Goal: Information Seeking & Learning: Check status

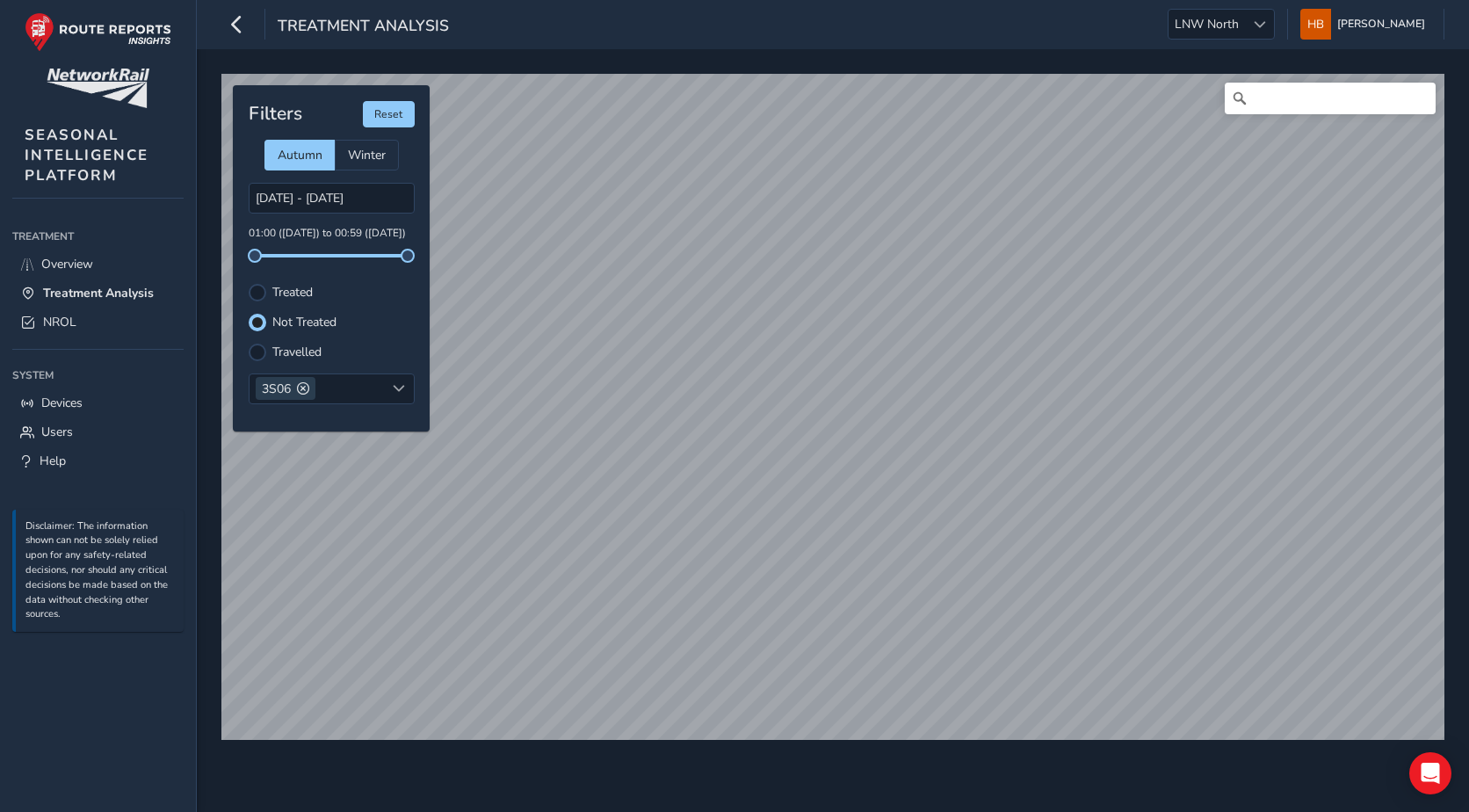
scroll to position [9, 11]
click at [280, 191] on input "[DATE] - [DATE]" at bounding box center [331, 197] width 166 height 30
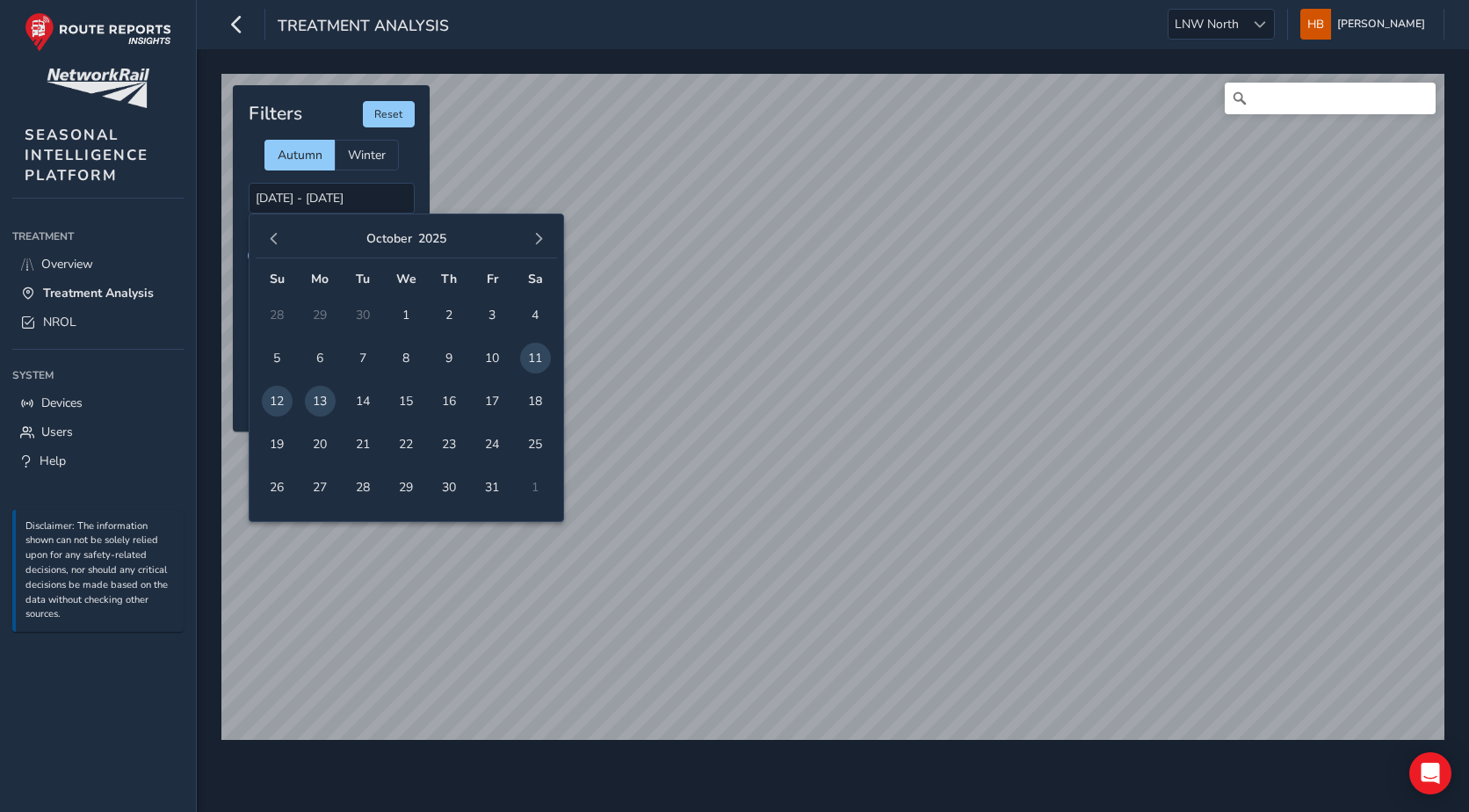
click at [282, 401] on span "12" at bounding box center [277, 401] width 30 height 30
click at [314, 400] on span "13" at bounding box center [320, 401] width 30 height 30
click at [294, 196] on input "[DATE] - [DATE]" at bounding box center [331, 197] width 166 height 30
click at [275, 400] on span "12" at bounding box center [277, 401] width 30 height 30
click at [272, 400] on span "12" at bounding box center [277, 401] width 30 height 30
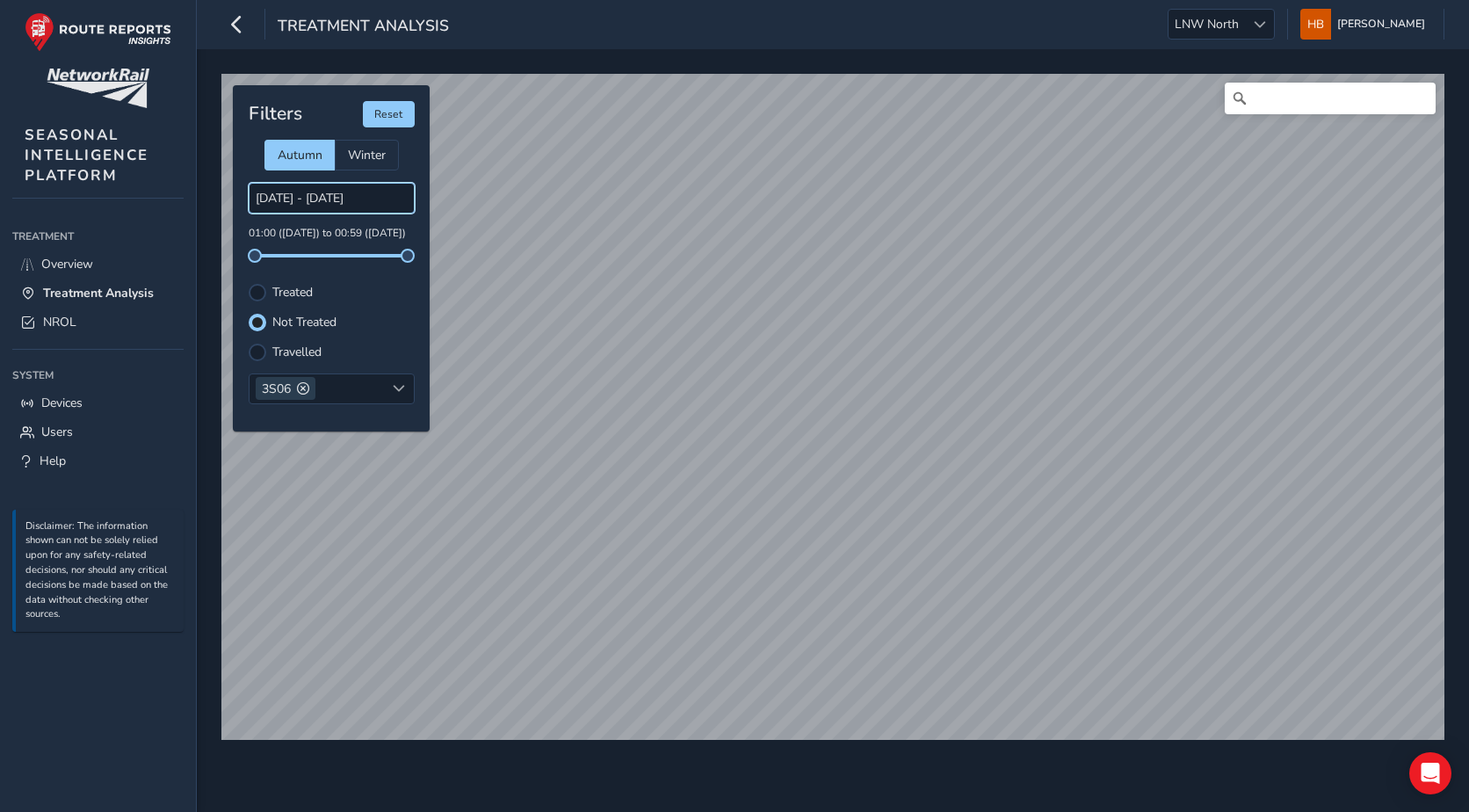
click at [291, 204] on input "[DATE] - [DATE]" at bounding box center [331, 197] width 166 height 30
click at [268, 299] on div "Treated" at bounding box center [331, 292] width 166 height 18
click at [254, 286] on div at bounding box center [257, 292] width 18 height 18
click at [286, 318] on label "Not Treated" at bounding box center [305, 322] width 65 height 13
click at [247, 312] on input "Not Treated" at bounding box center [247, 312] width 0 height 0
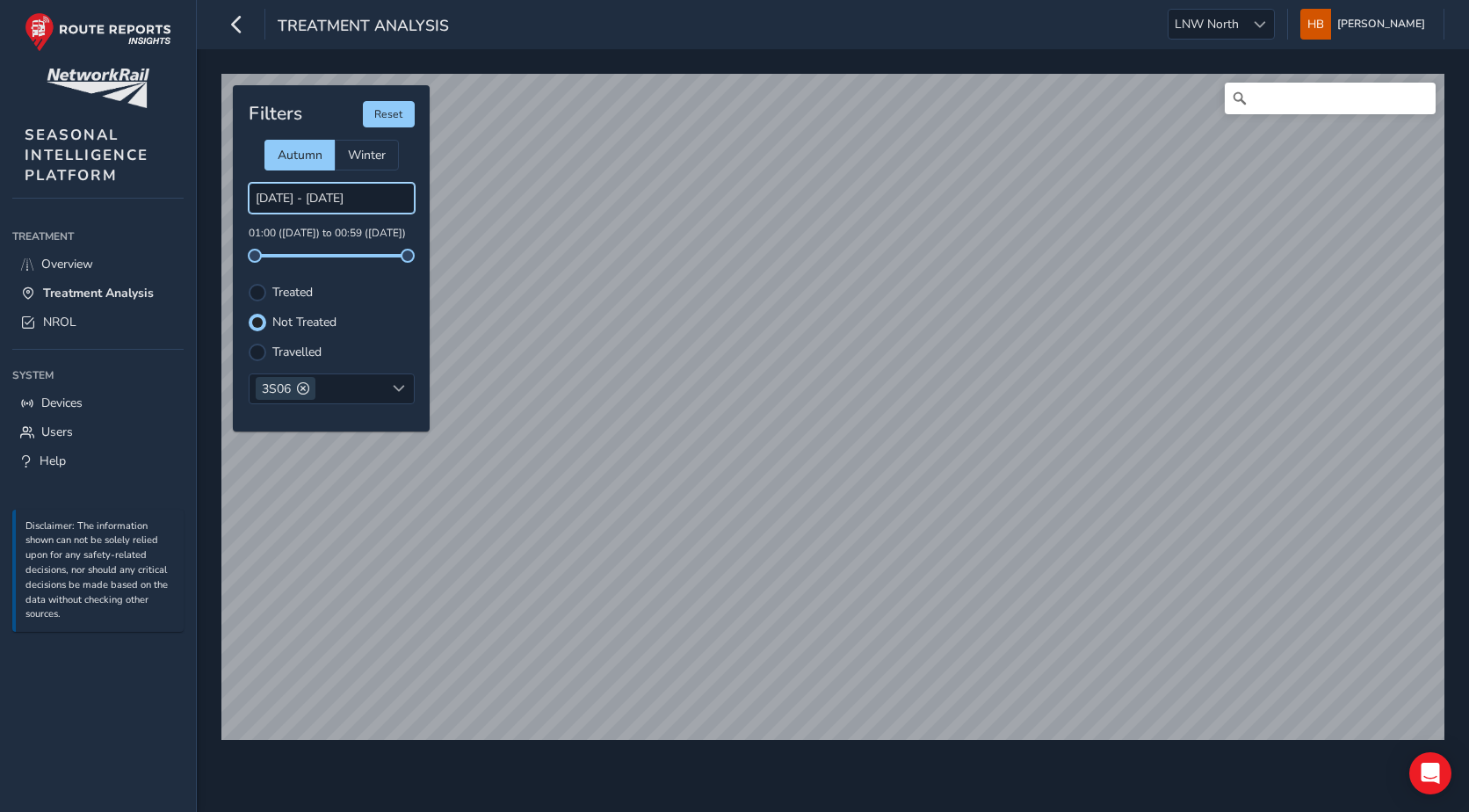
click at [300, 195] on input "[DATE] - [DATE]" at bounding box center [331, 197] width 166 height 30
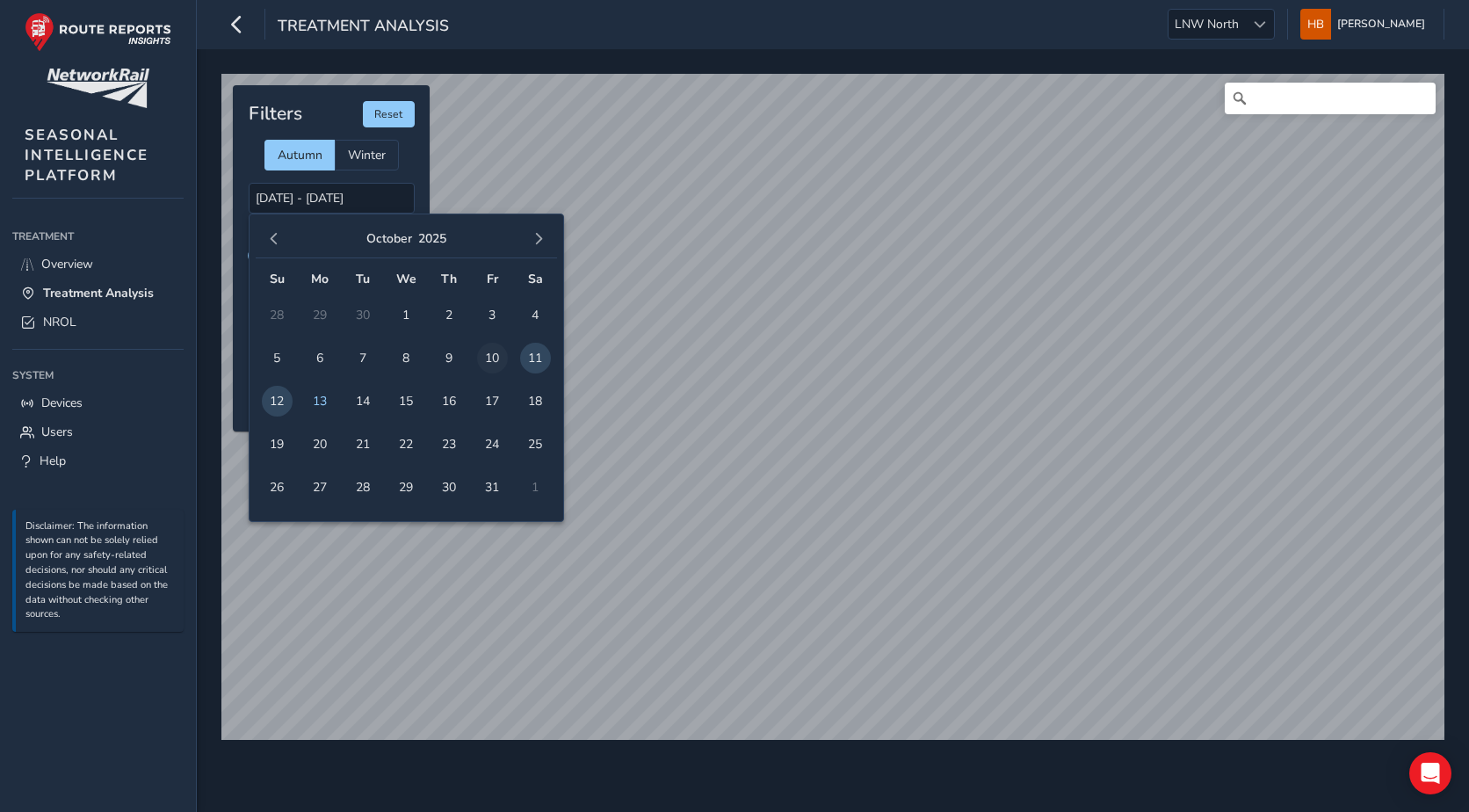
click at [487, 359] on span "10" at bounding box center [492, 358] width 30 height 30
click at [324, 400] on span "13" at bounding box center [320, 401] width 30 height 30
click at [279, 198] on input "[DATE] - [DATE]" at bounding box center [331, 197] width 166 height 30
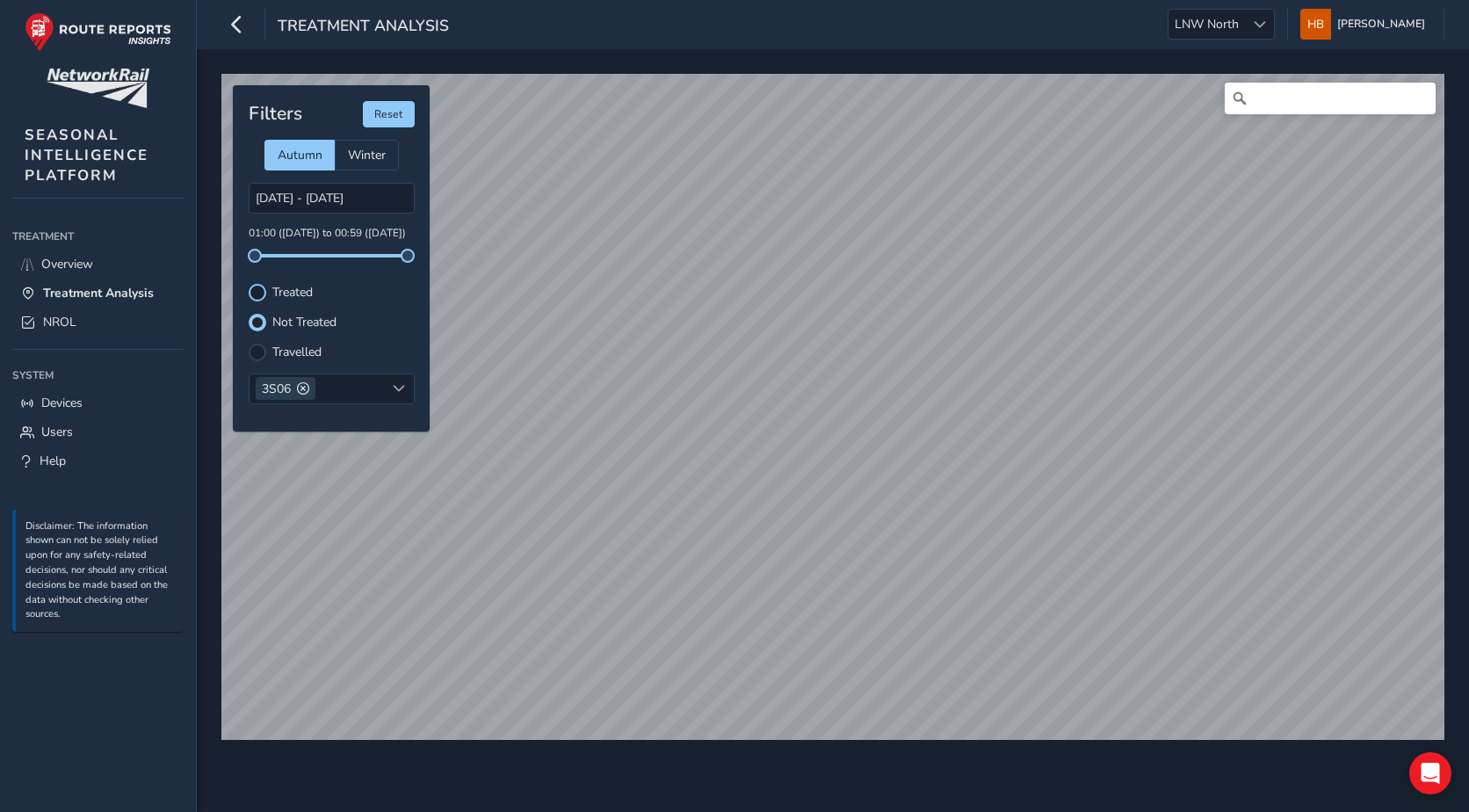
click at [253, 290] on div at bounding box center [257, 292] width 18 height 18
click at [310, 205] on input "[DATE] - [DATE]" at bounding box center [331, 197] width 166 height 30
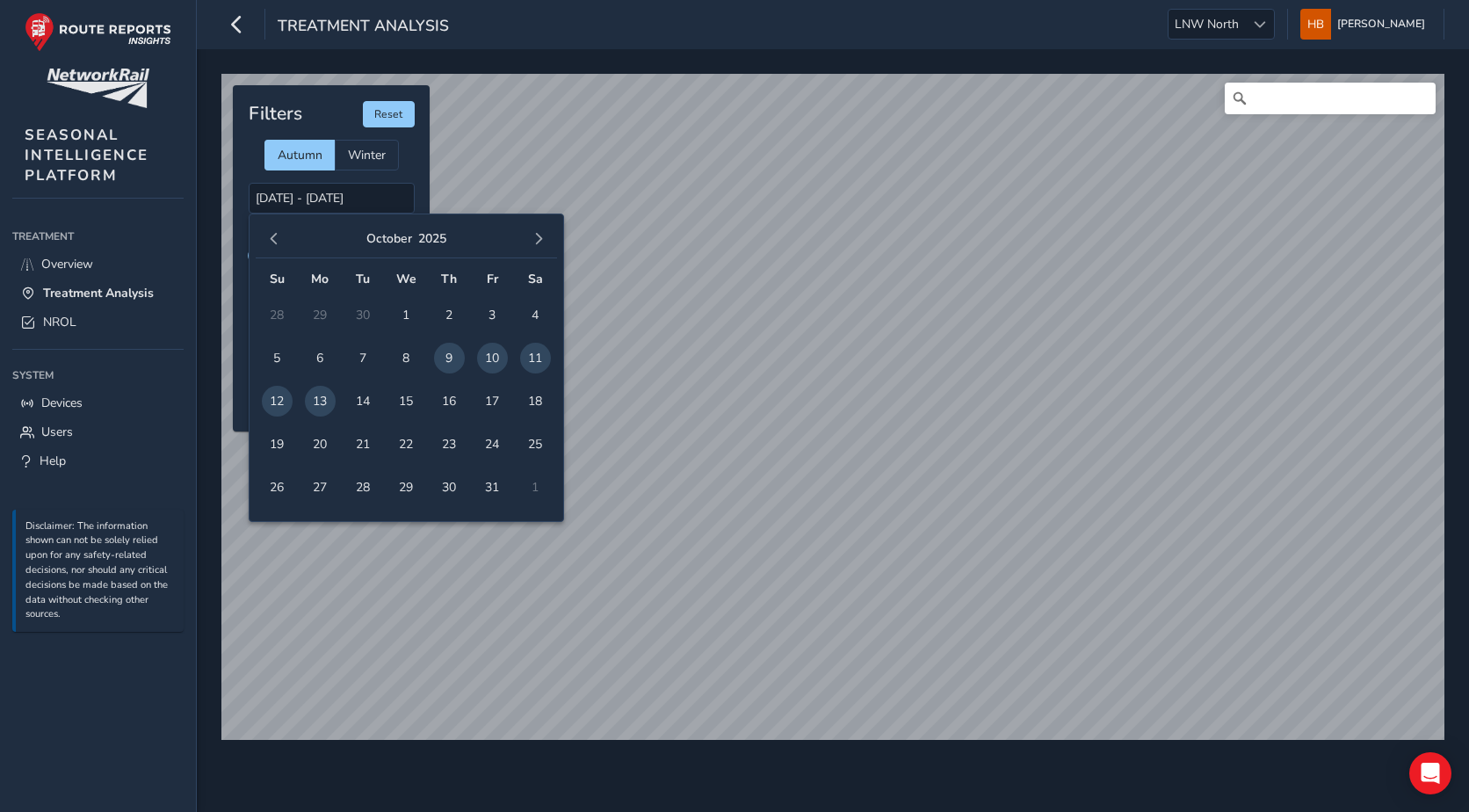
click at [495, 353] on span "10" at bounding box center [492, 358] width 30 height 30
click at [533, 357] on span "11" at bounding box center [535, 358] width 30 height 30
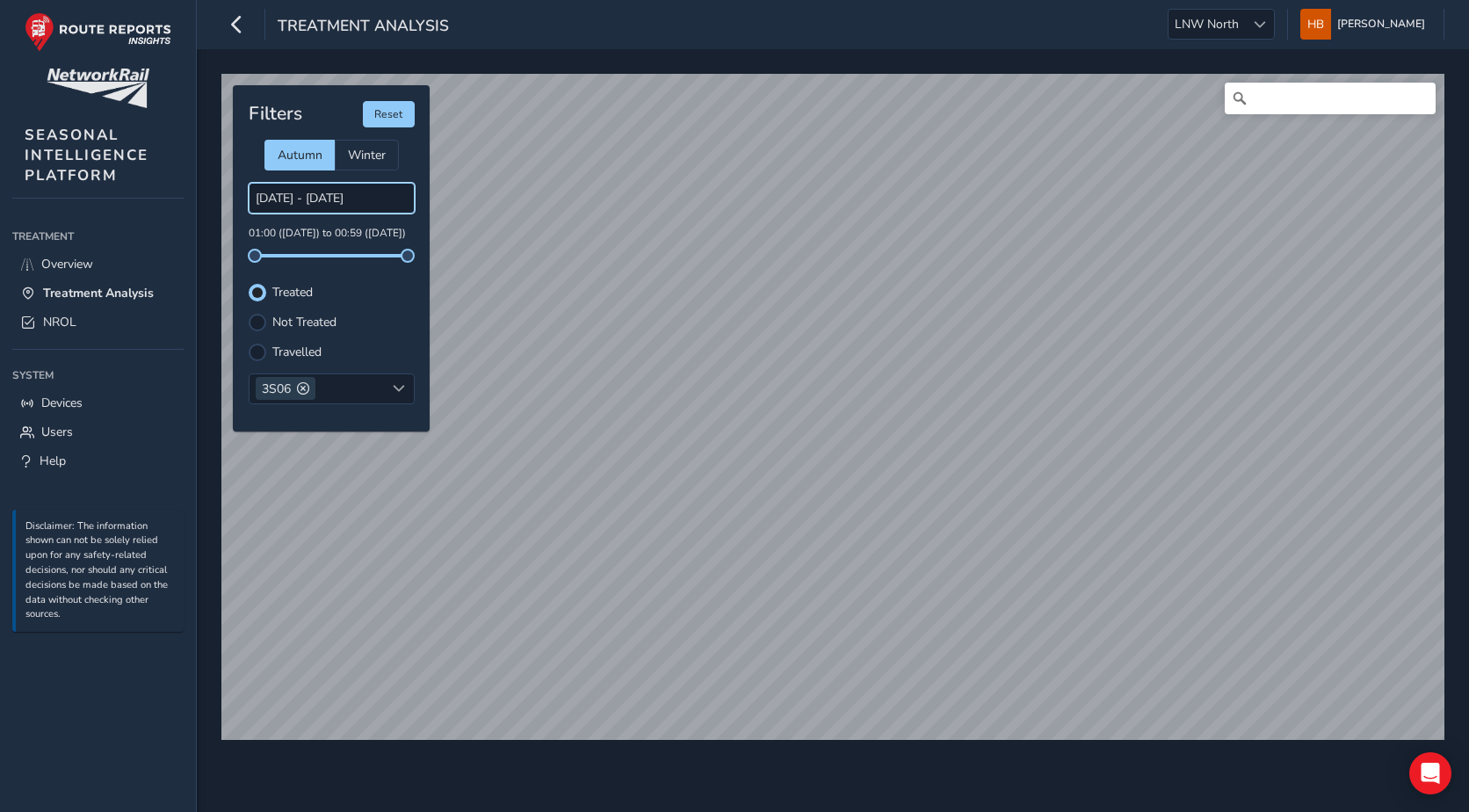
click at [280, 200] on input "[DATE] - [DATE]" at bounding box center [331, 197] width 166 height 30
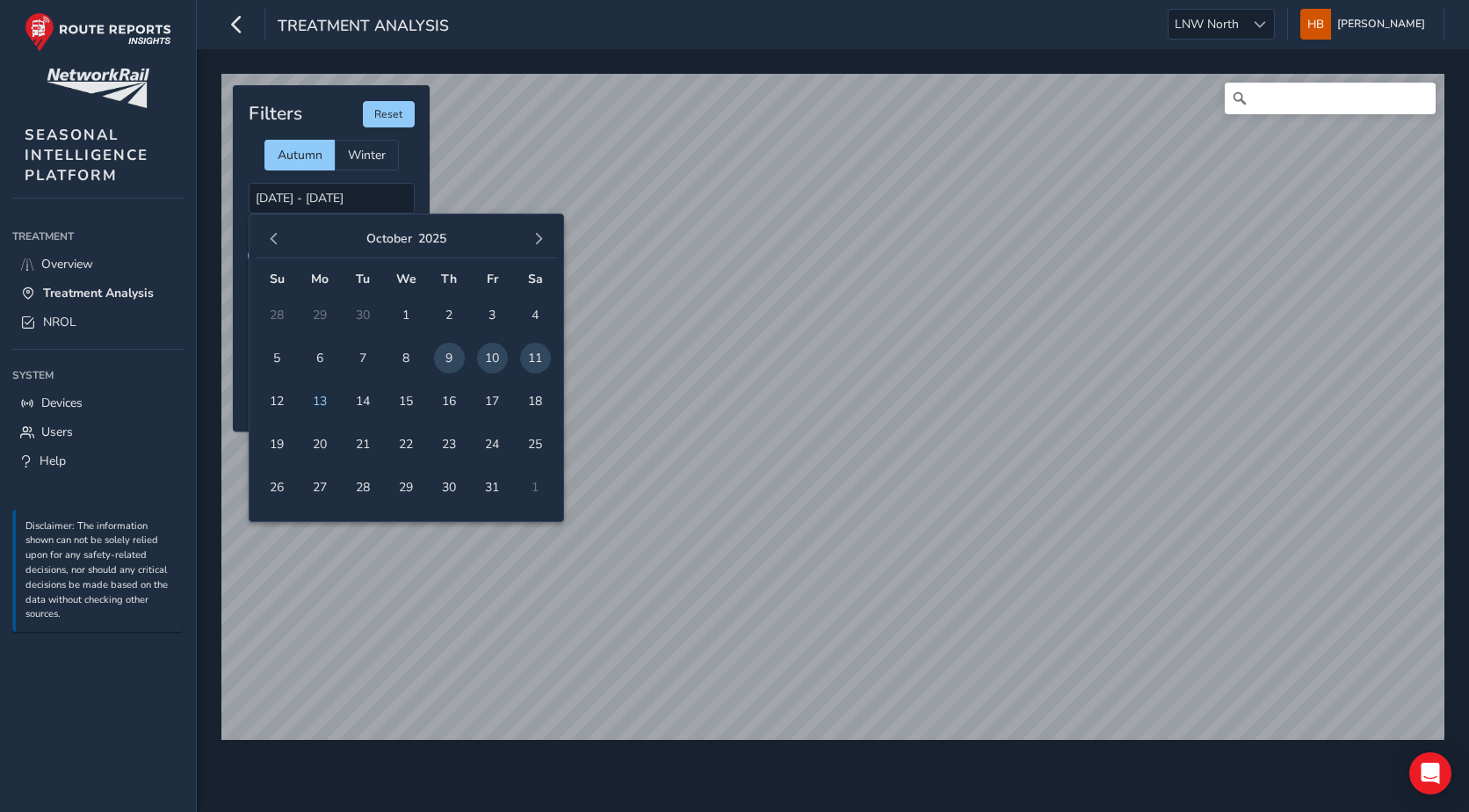
click at [486, 349] on span "10" at bounding box center [492, 358] width 30 height 30
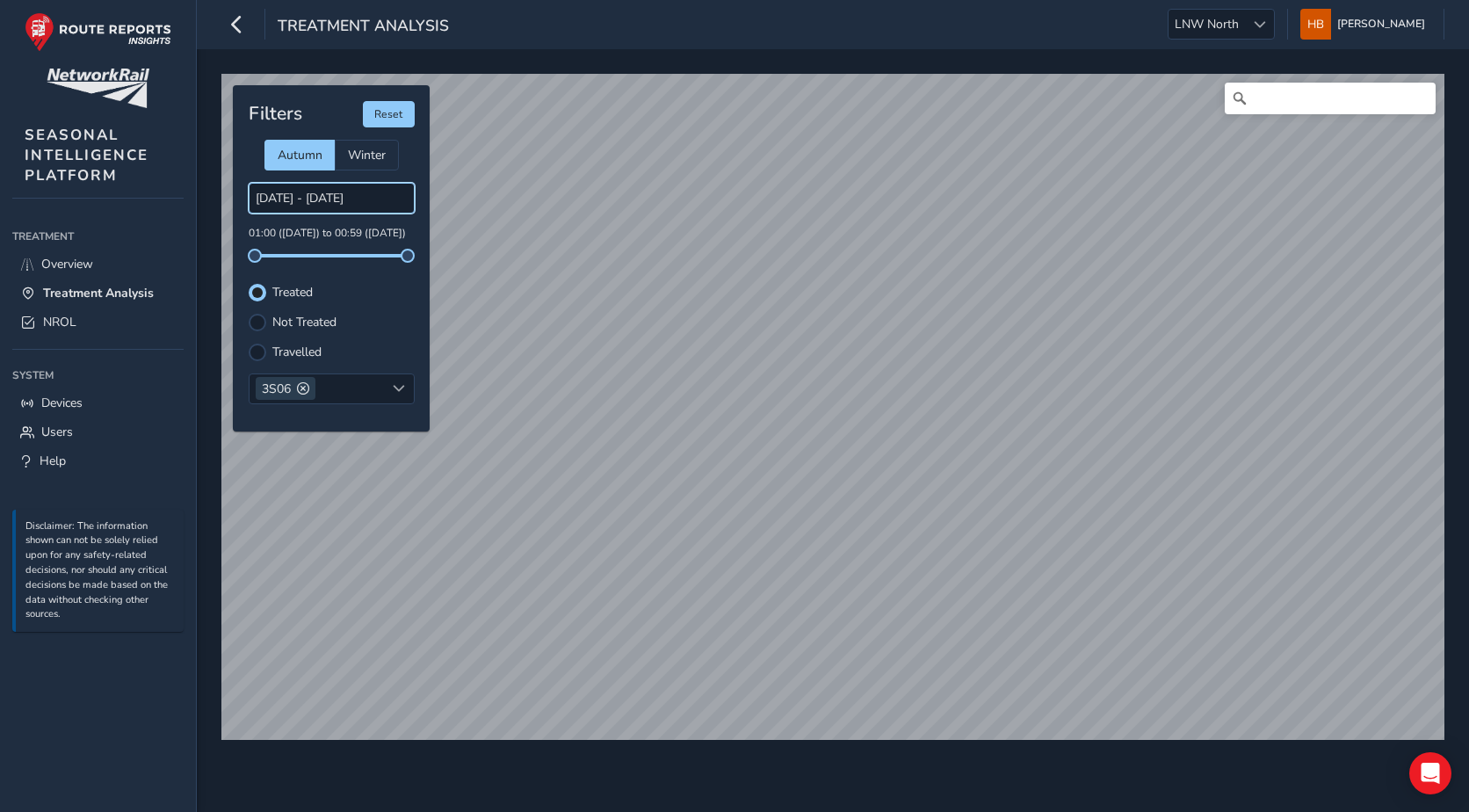
click at [265, 200] on input "[DATE] - [DATE]" at bounding box center [331, 197] width 166 height 30
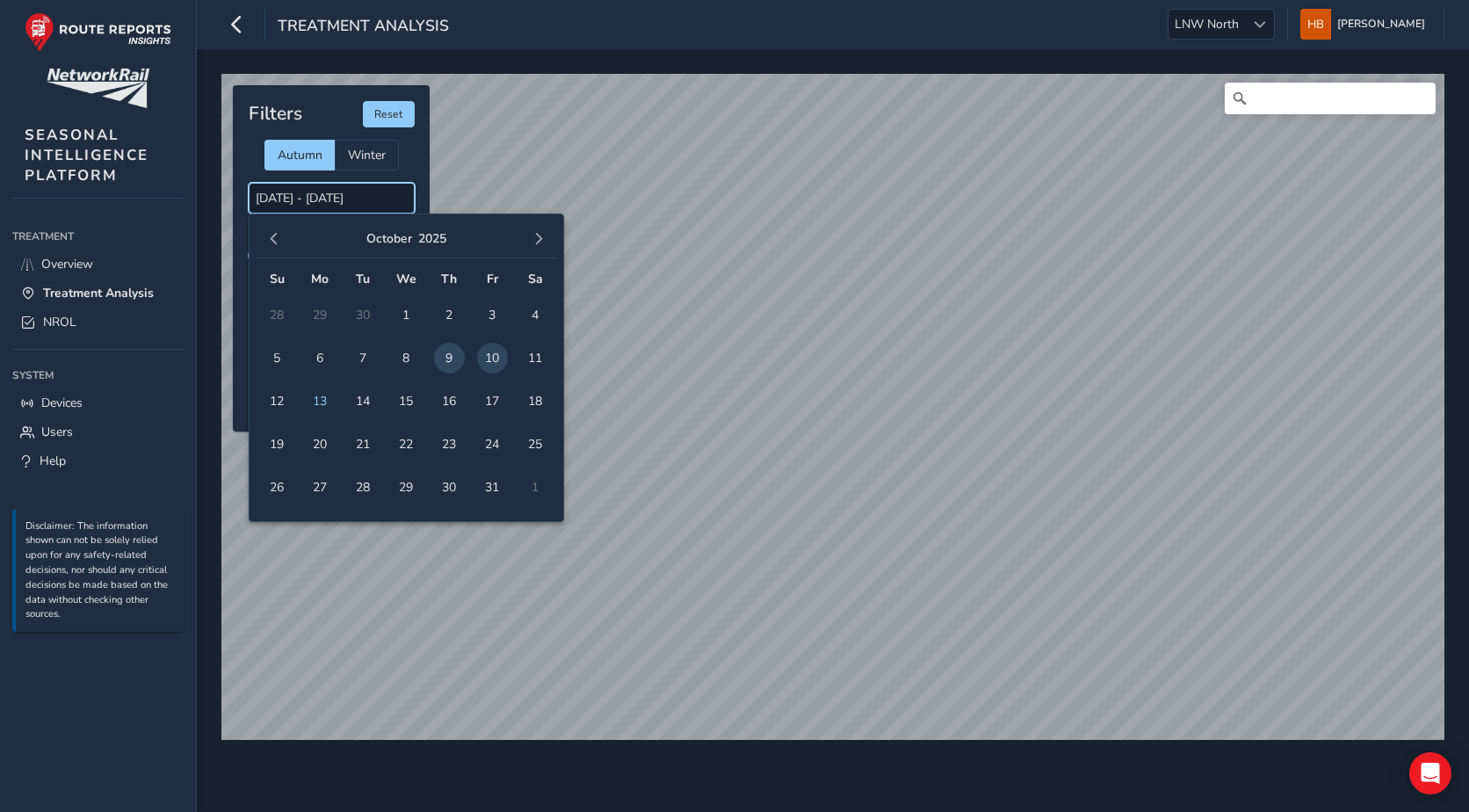
click at [266, 197] on input "[DATE] - [DATE]" at bounding box center [331, 197] width 166 height 30
drag, startPoint x: 275, startPoint y: 196, endPoint x: 253, endPoint y: 195, distance: 22.0
click at [253, 195] on input "[DATE] - [DATE]" at bounding box center [331, 197] width 166 height 30
click at [492, 353] on span "10" at bounding box center [492, 358] width 30 height 30
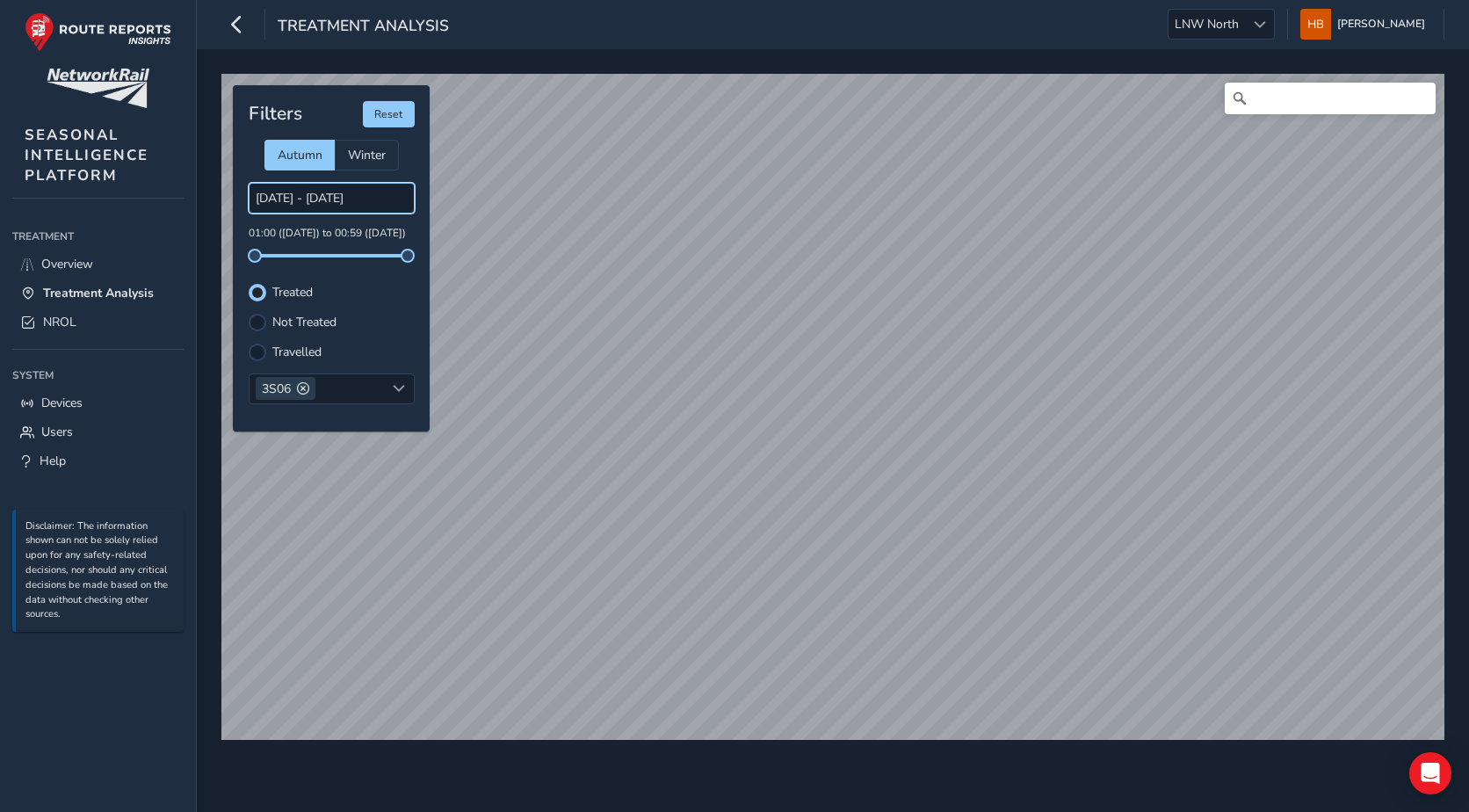
click at [278, 199] on input "[DATE] - [DATE]" at bounding box center [331, 197] width 166 height 30
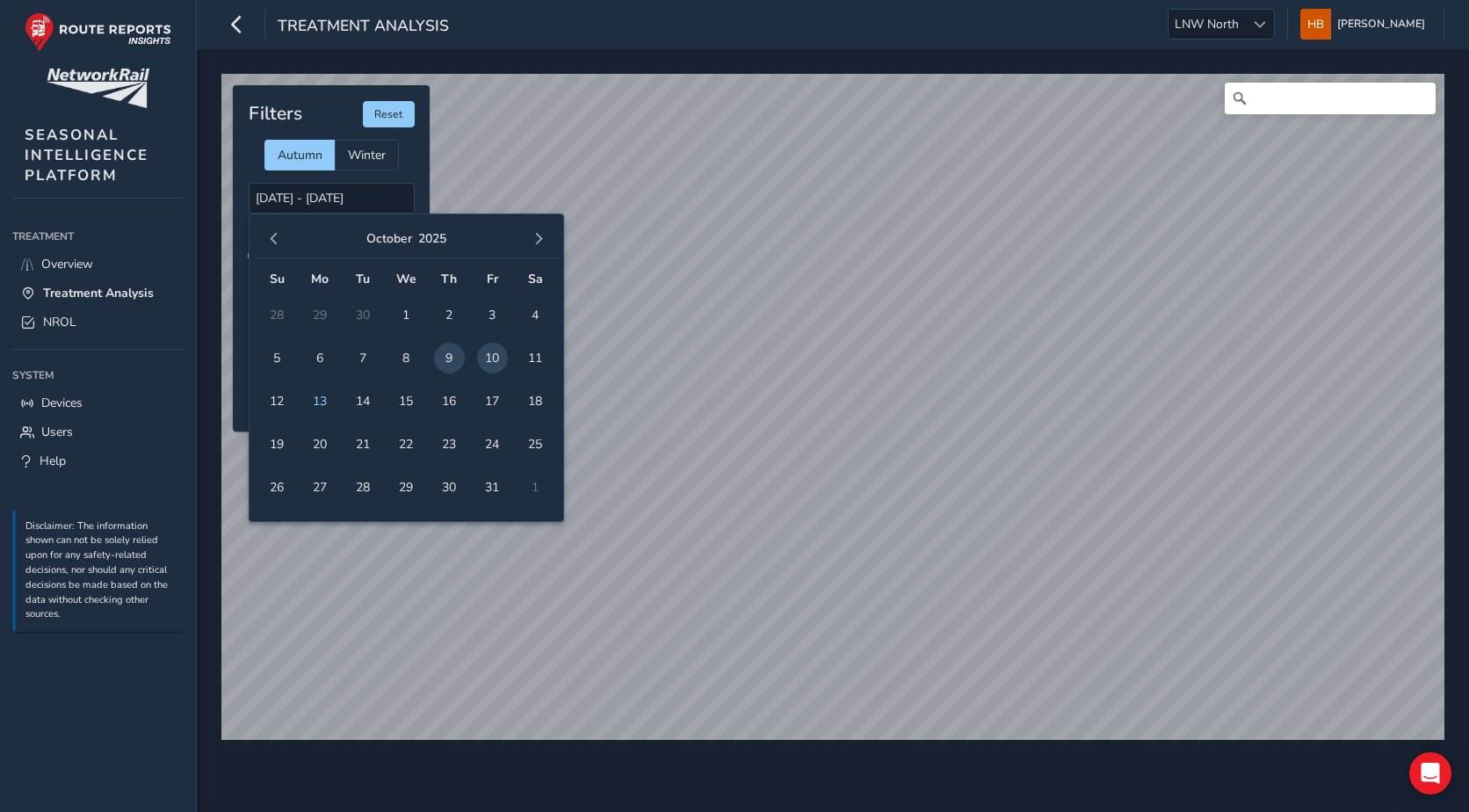
click at [493, 353] on span "10" at bounding box center [492, 358] width 30 height 30
click at [526, 358] on span "11" at bounding box center [535, 358] width 30 height 30
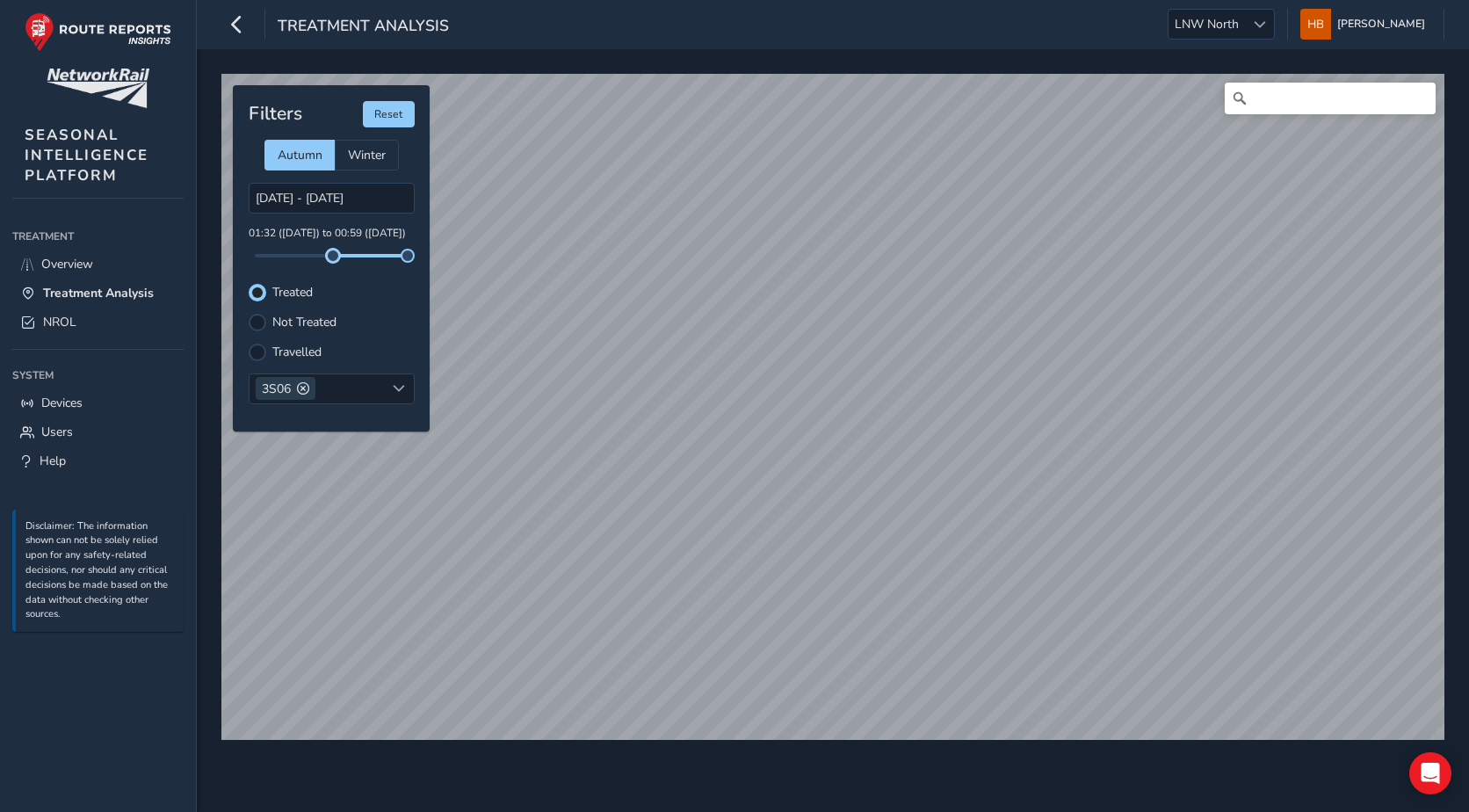
drag, startPoint x: 256, startPoint y: 251, endPoint x: 332, endPoint y: 263, distance: 76.9
click at [332, 263] on div "Filters Reset Autumn Winter [DATE] - [DATE] 01:32 ([DATE]) to 00:59 ([DATE]) Tr…" at bounding box center [330, 258] width 196 height 346
click at [259, 321] on div at bounding box center [257, 322] width 18 height 18
click at [302, 189] on input "[DATE] - [DATE]" at bounding box center [331, 197] width 166 height 30
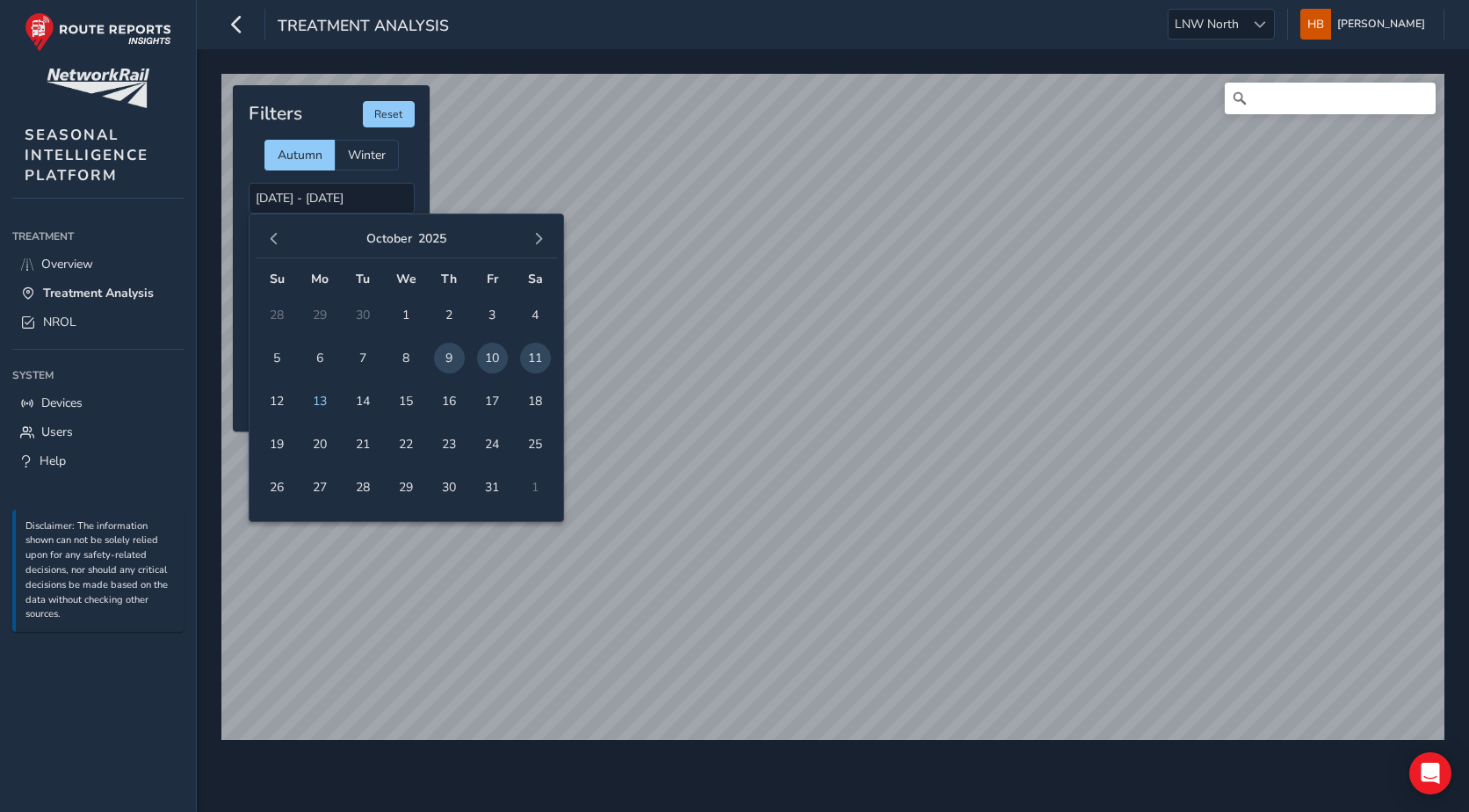
click at [536, 357] on span "11" at bounding box center [535, 358] width 30 height 30
click at [275, 399] on span "12" at bounding box center [277, 401] width 30 height 30
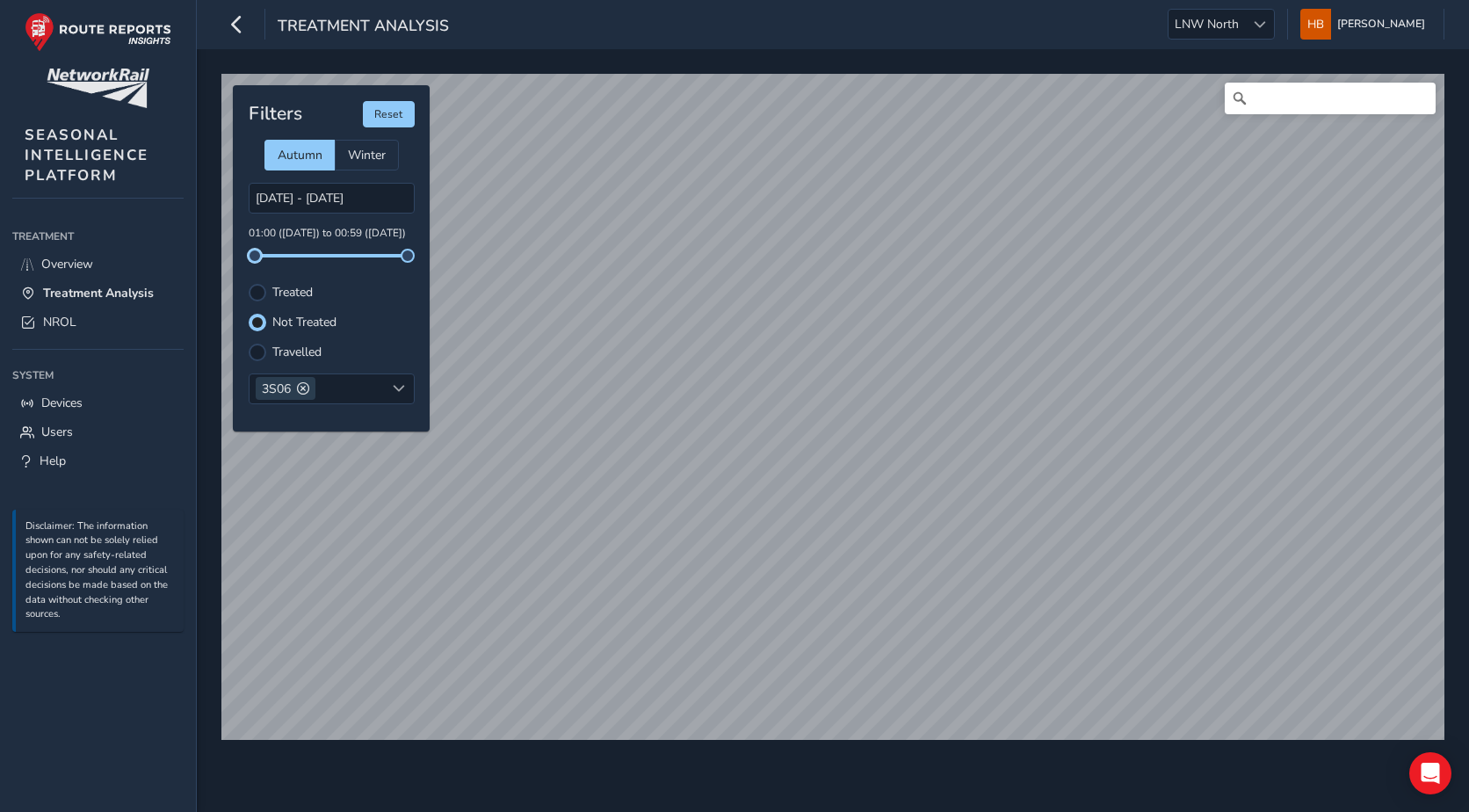
drag, startPoint x: 257, startPoint y: 254, endPoint x: 233, endPoint y: 267, distance: 27.3
click at [233, 267] on div "Filters Reset Autumn Winter [DATE] - [DATE] 01:00 ([DATE]) to 00:59 ([DATE]) Tr…" at bounding box center [330, 258] width 196 height 346
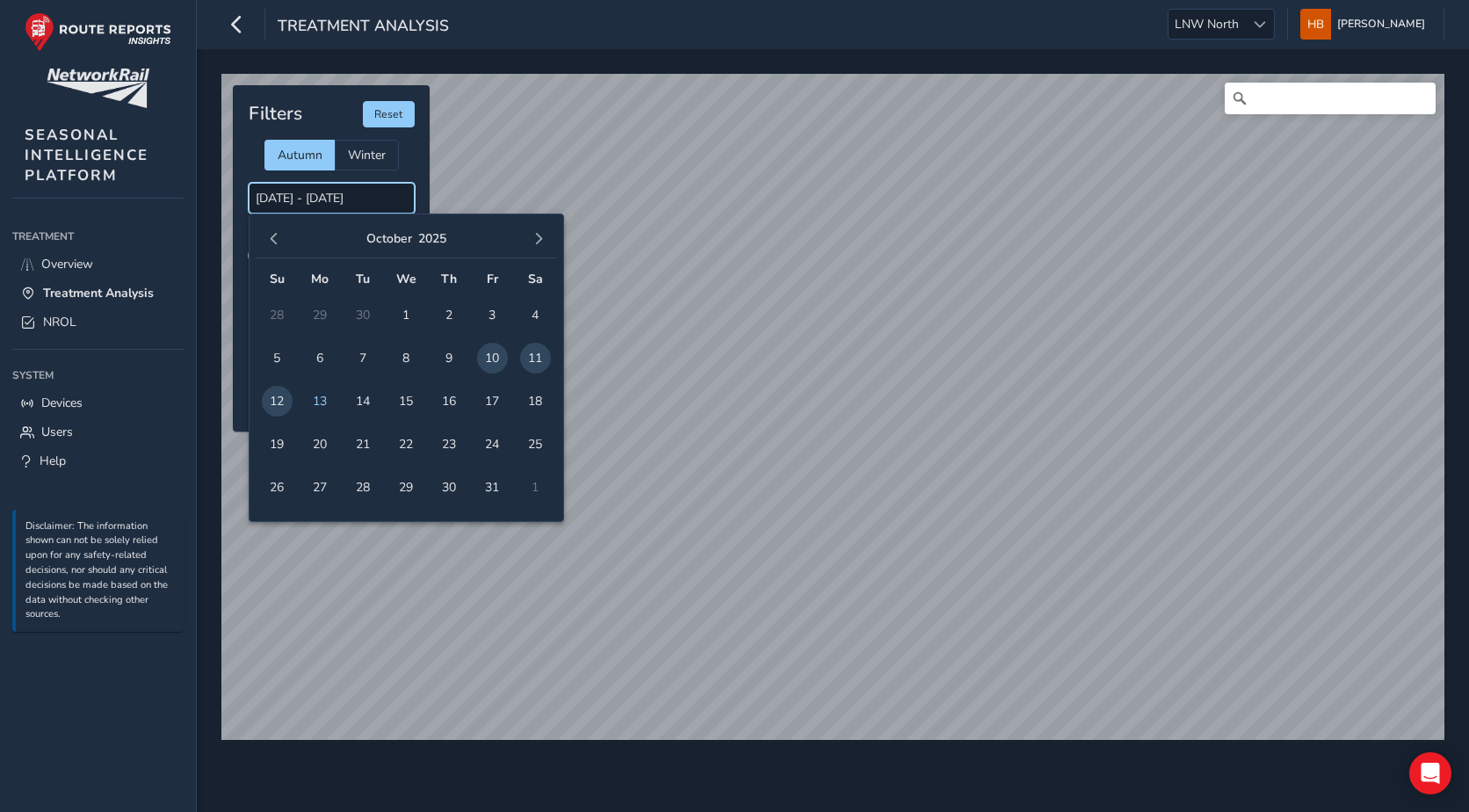
click at [279, 197] on input "[DATE] - [DATE]" at bounding box center [331, 197] width 166 height 30
click at [459, 350] on span "9" at bounding box center [449, 358] width 30 height 30
click at [505, 357] on span "10" at bounding box center [492, 358] width 30 height 30
click at [281, 196] on input "[DATE] - [DATE]" at bounding box center [331, 197] width 166 height 30
click at [491, 354] on span "10" at bounding box center [492, 358] width 30 height 30
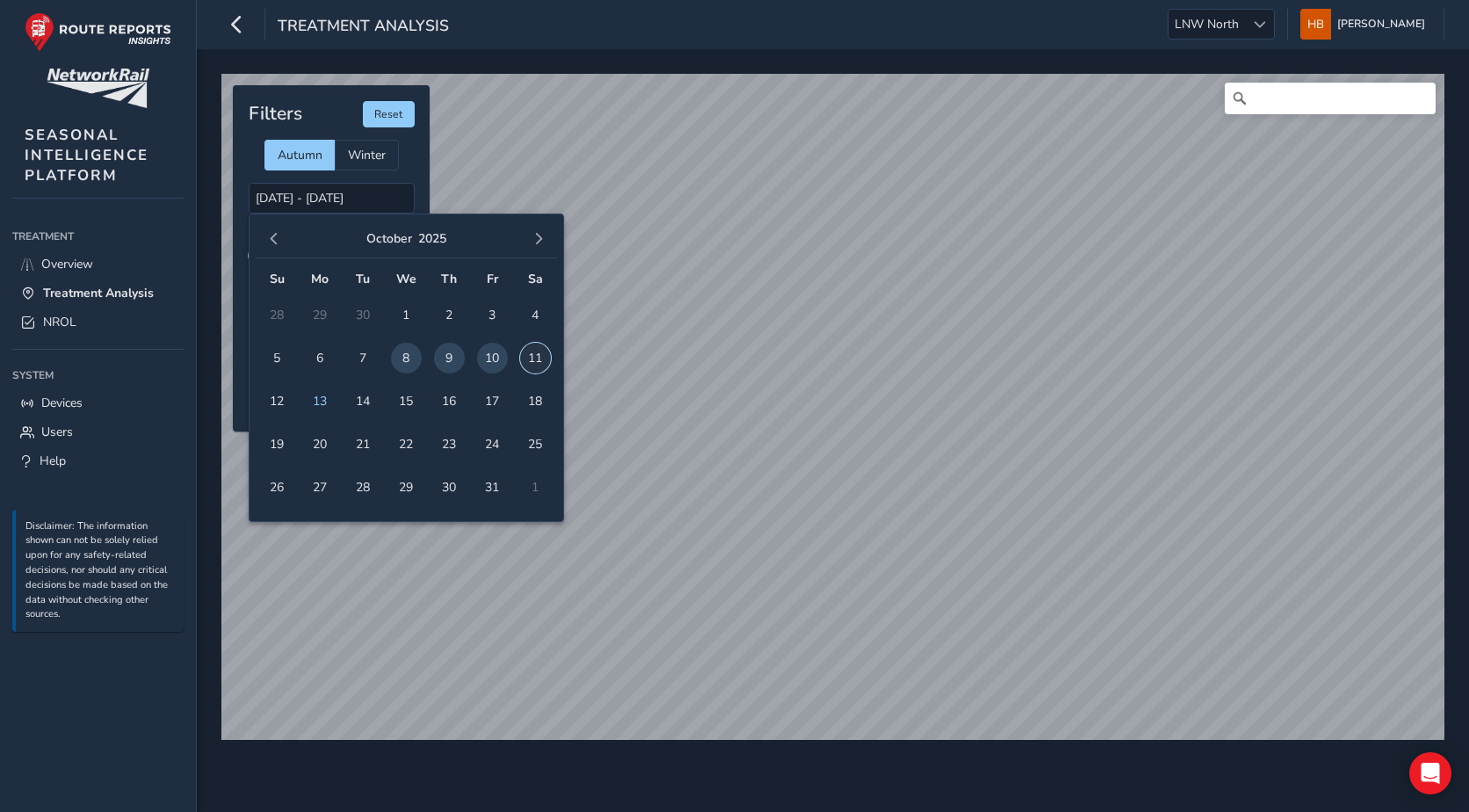
click at [528, 359] on span "11" at bounding box center [535, 358] width 30 height 30
type input "[DATE] - [DATE]"
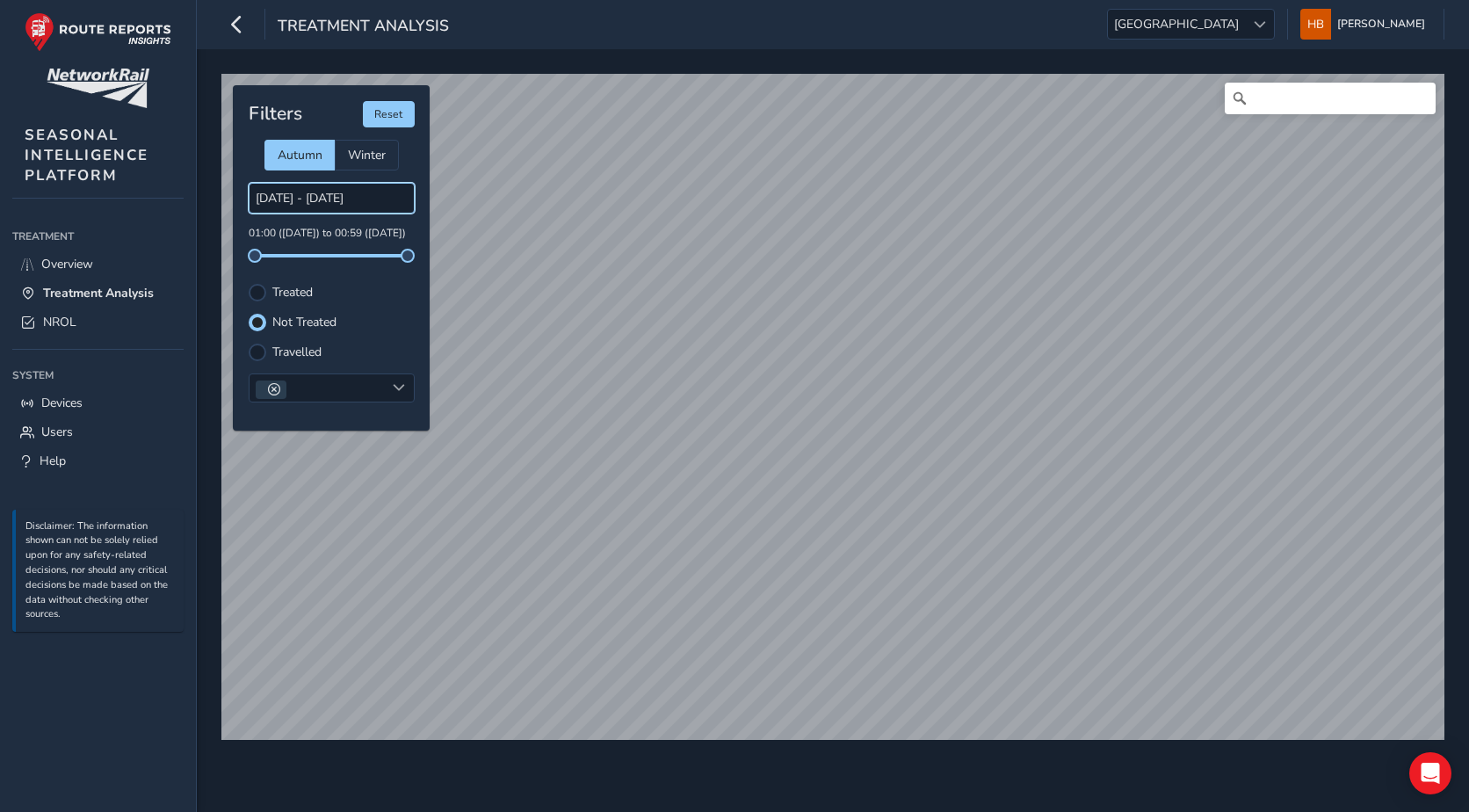
click at [300, 201] on input "[DATE] - [DATE]" at bounding box center [331, 197] width 166 height 30
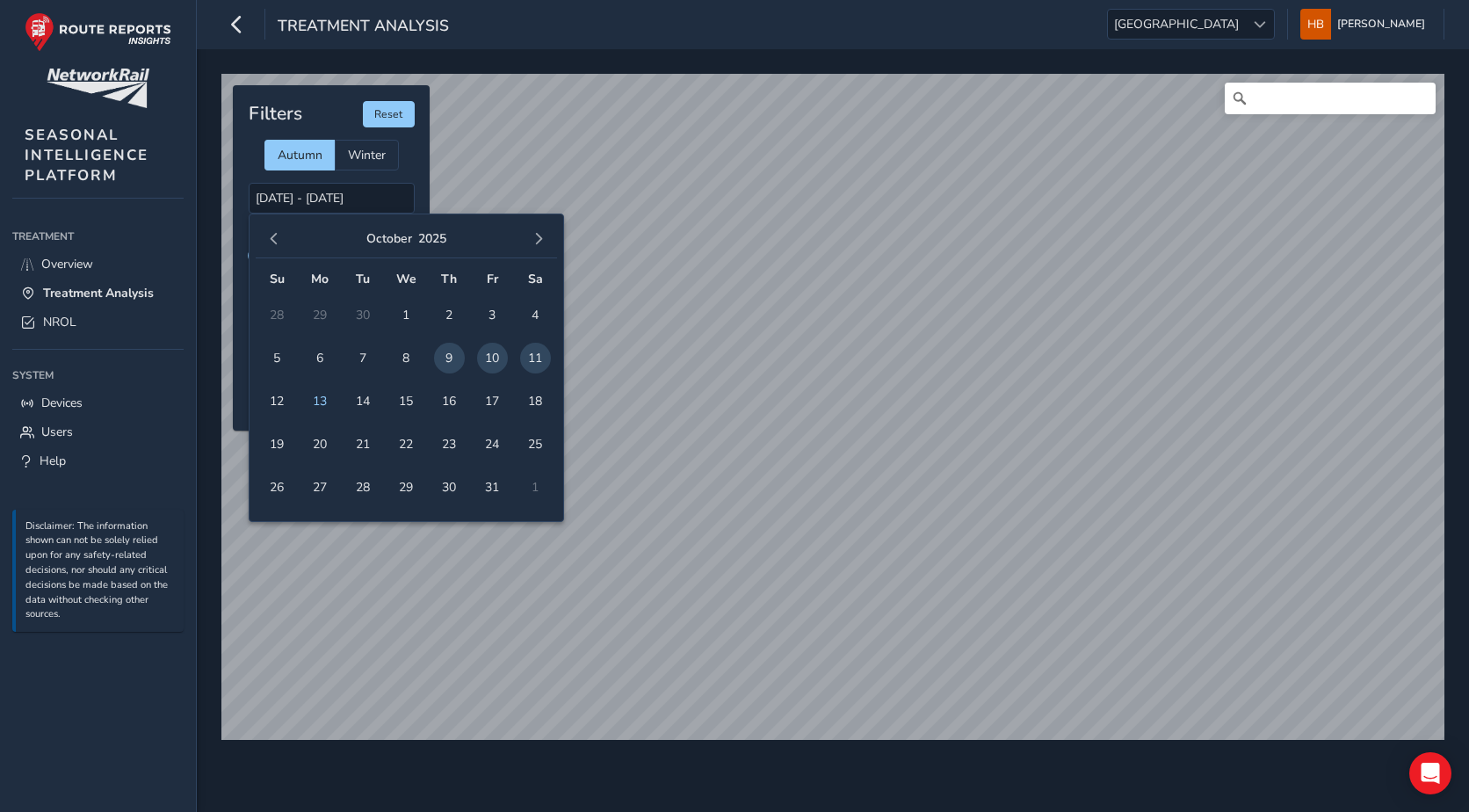
click at [493, 361] on span "10" at bounding box center [492, 358] width 30 height 30
click at [531, 361] on span "11" at bounding box center [535, 358] width 30 height 30
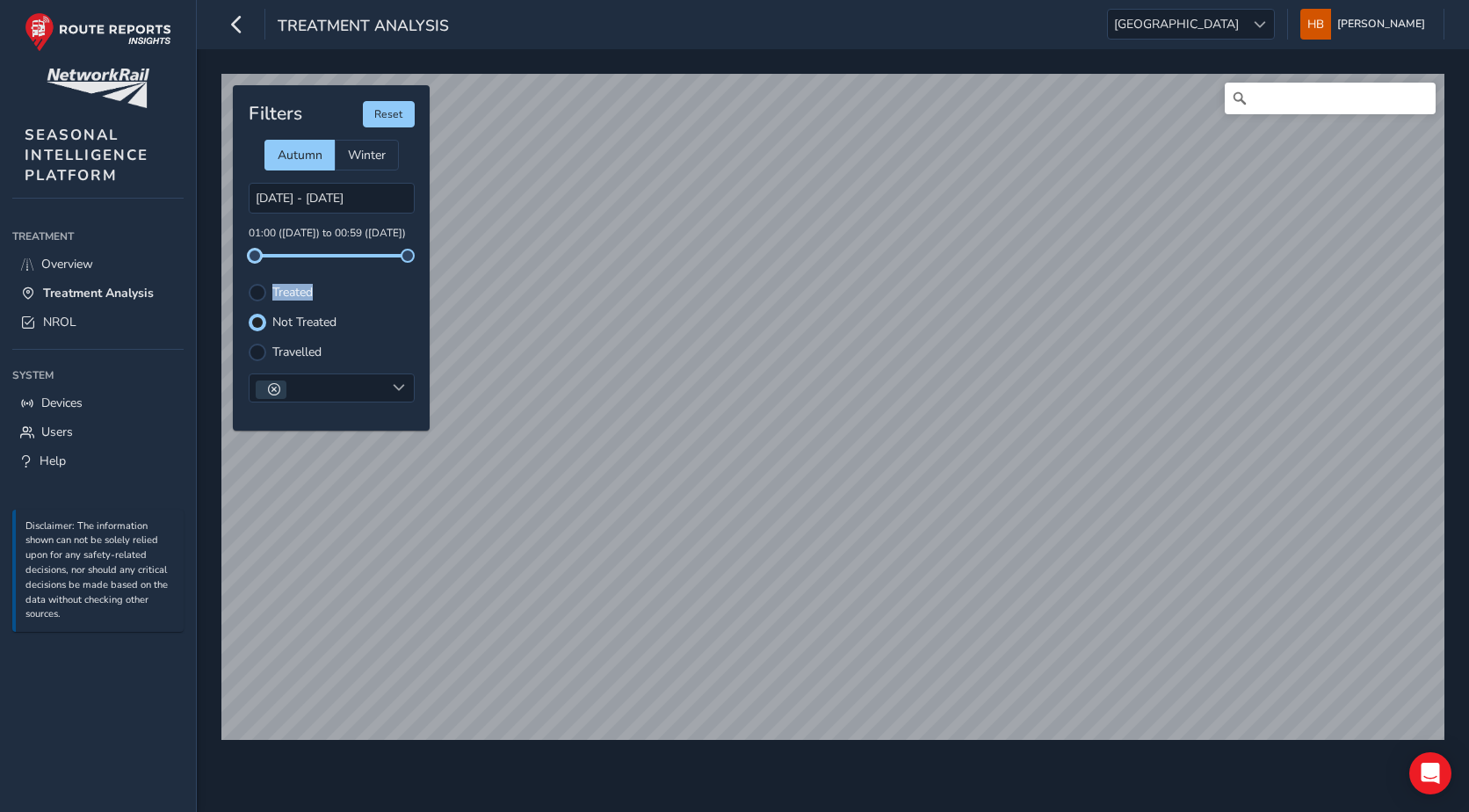
drag, startPoint x: 257, startPoint y: 256, endPoint x: 318, endPoint y: 259, distance: 61.1
click at [318, 259] on div "Filters Reset Autumn Winter 09/10/2025 - 11/10/2025 01:00 (09 Oct) to 00:59 (11…" at bounding box center [330, 257] width 196 height 345
click at [1264, 22] on div at bounding box center [1260, 24] width 29 height 29
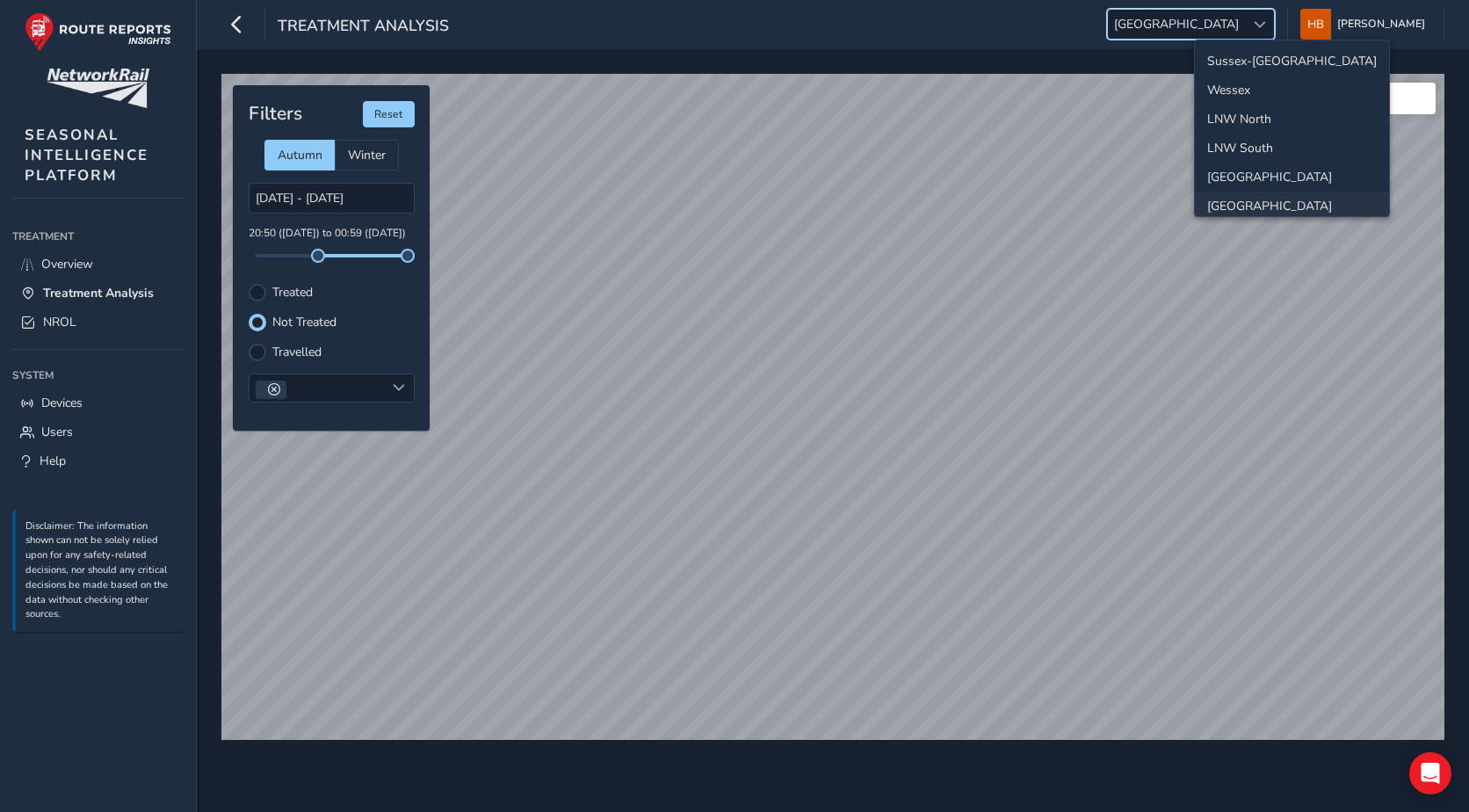
scroll to position [63, 0]
click at [1244, 57] on li "LNW North" at bounding box center [1292, 57] width 194 height 29
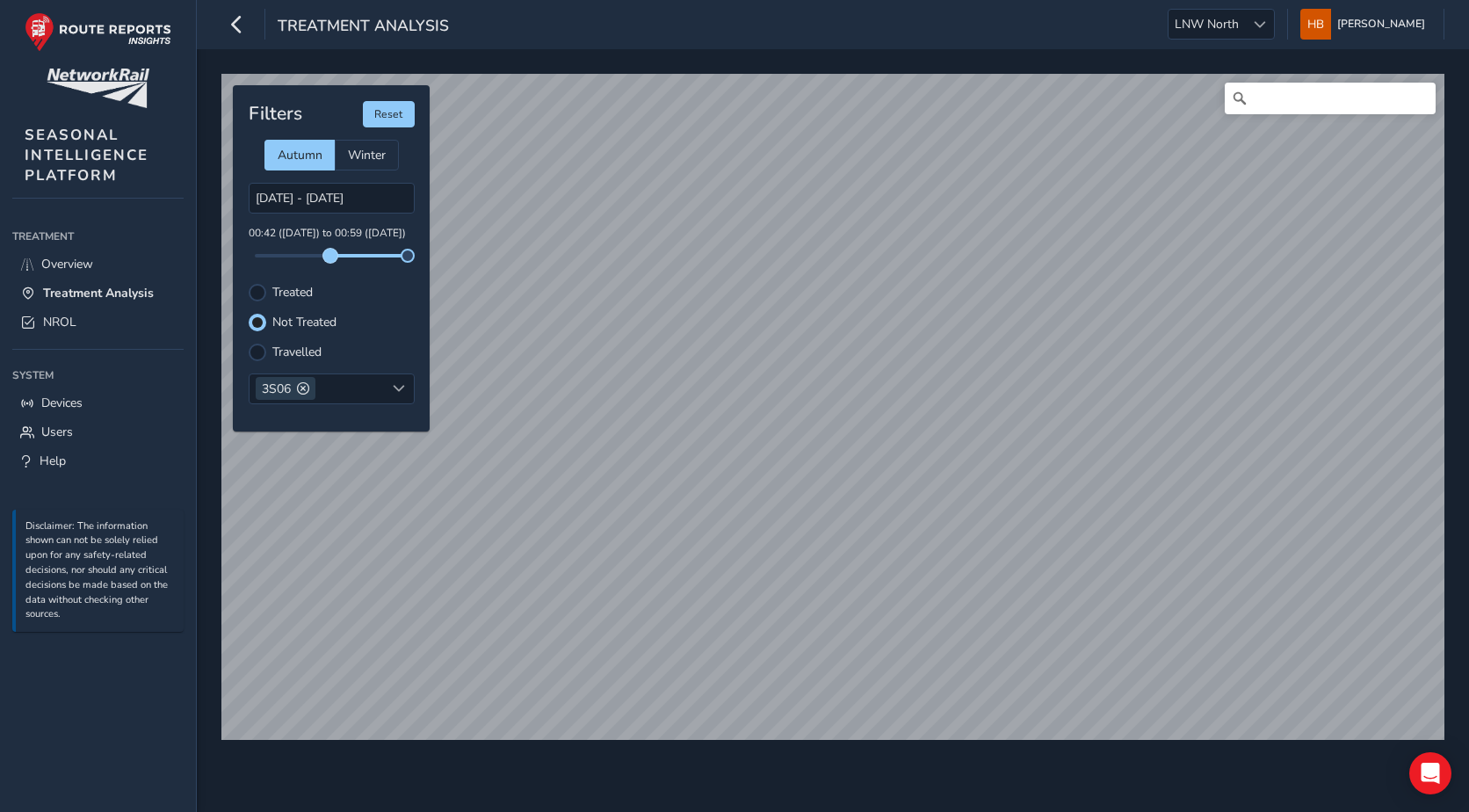
drag, startPoint x: 318, startPoint y: 255, endPoint x: 332, endPoint y: 255, distance: 14.0
click at [332, 255] on span at bounding box center [330, 255] width 14 height 14
click at [328, 382] on div "3S06" at bounding box center [317, 389] width 135 height 29
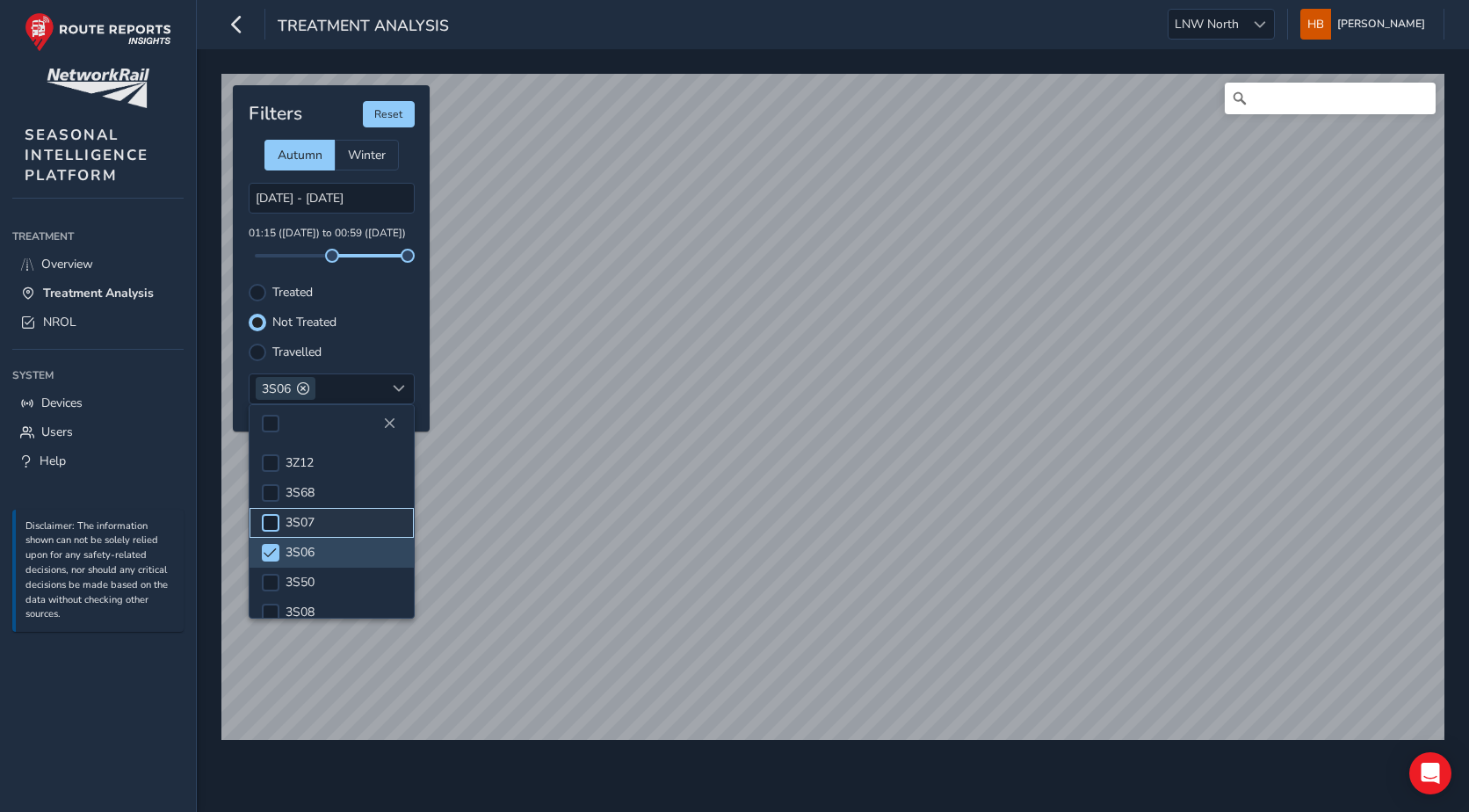
click at [277, 526] on div at bounding box center [271, 523] width 18 height 18
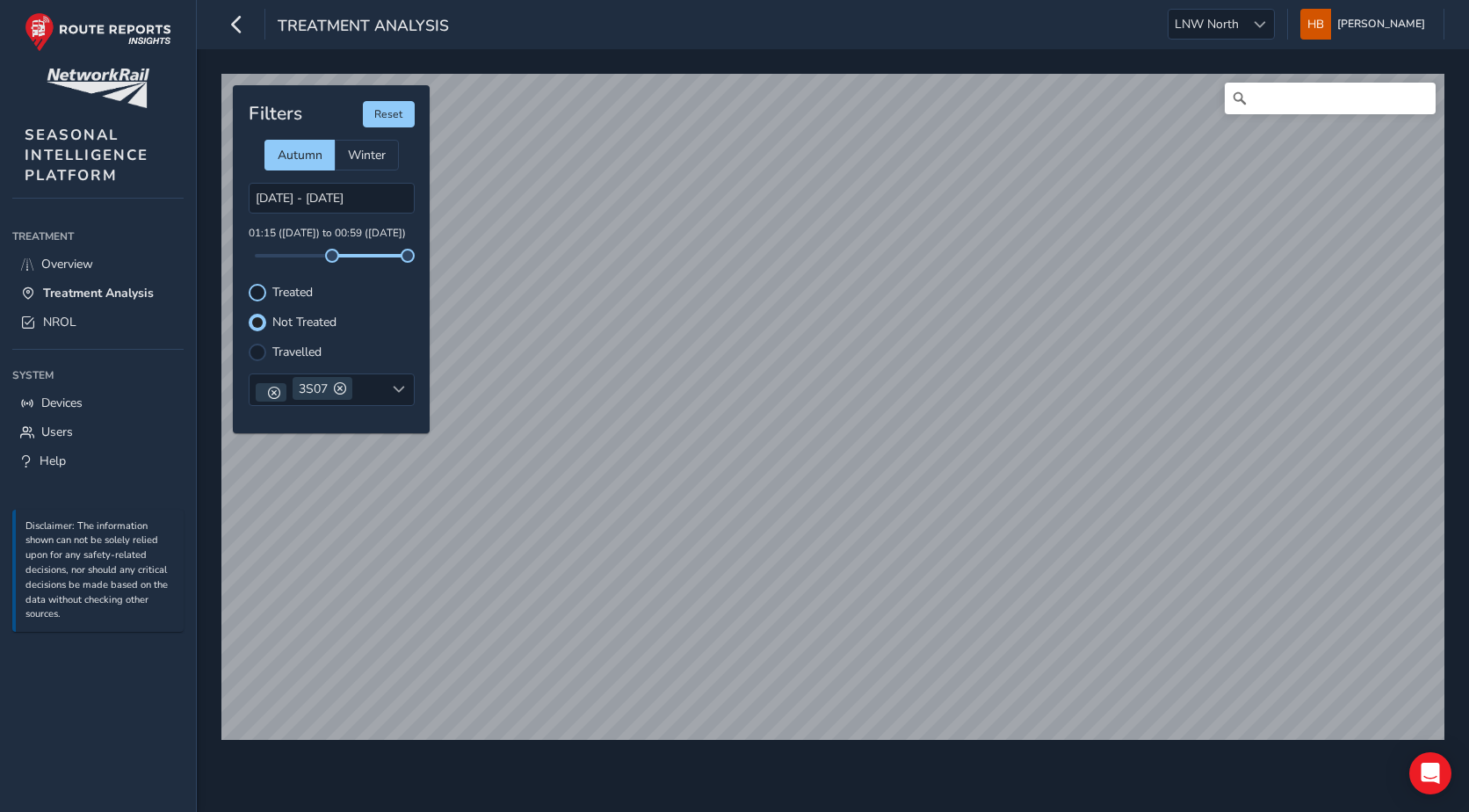
click at [255, 293] on div at bounding box center [257, 292] width 18 height 18
click at [270, 353] on div "Travelled" at bounding box center [331, 353] width 166 height 18
click at [259, 354] on div at bounding box center [257, 353] width 18 height 18
click at [382, 379] on div "3S07" at bounding box center [317, 389] width 135 height 30
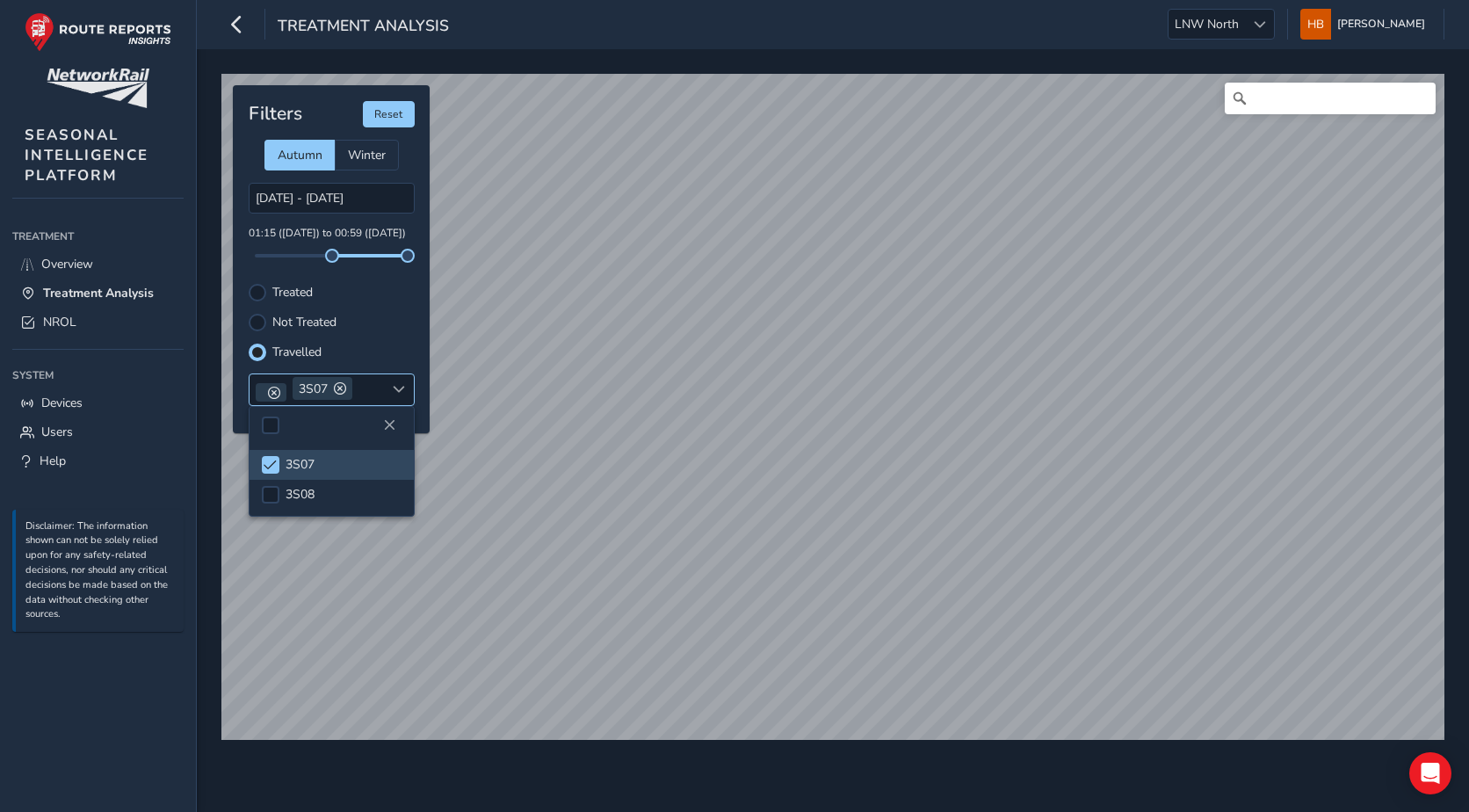
click at [265, 392] on div at bounding box center [271, 392] width 30 height 19
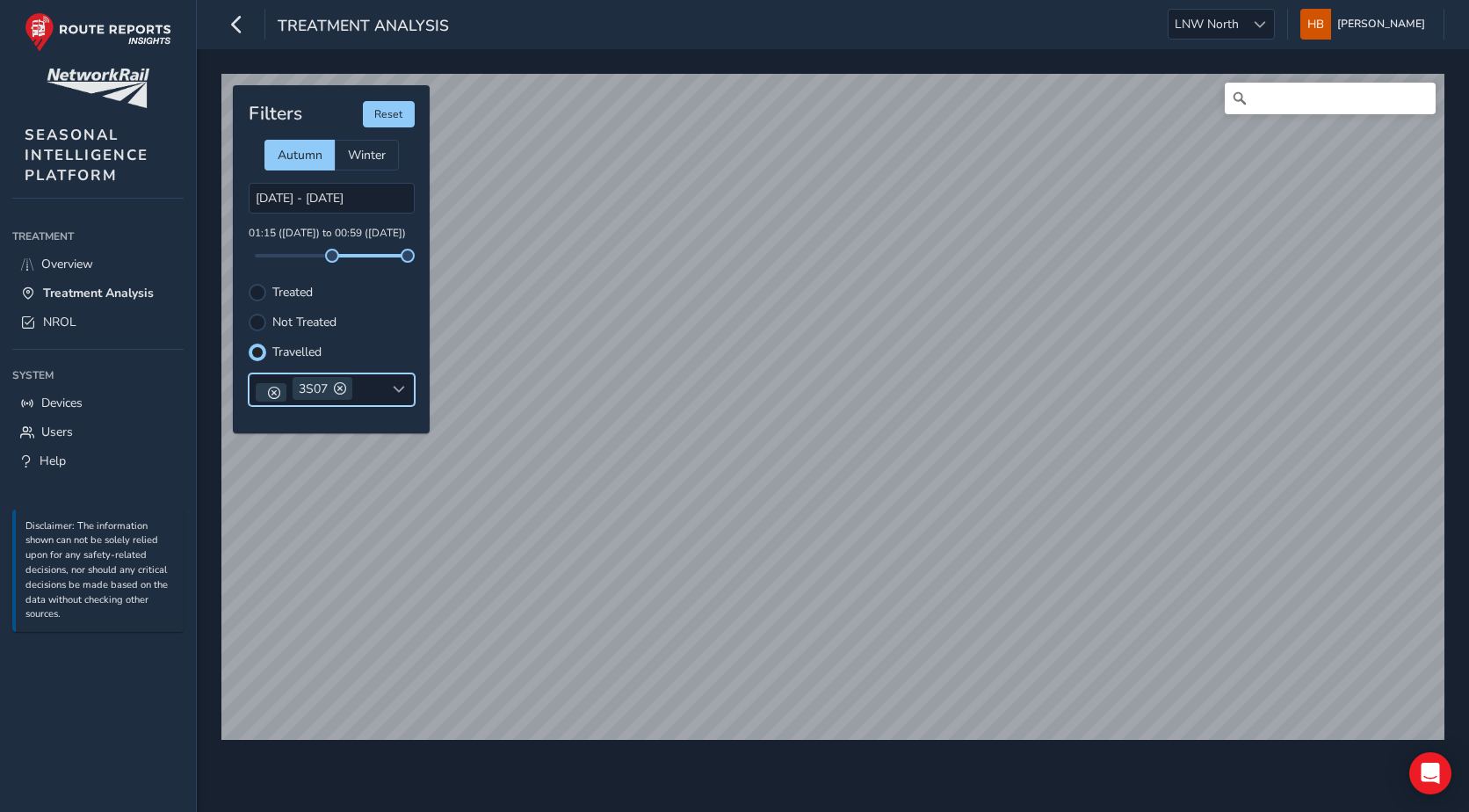
click at [334, 389] on span at bounding box center [340, 388] width 13 height 13
click at [272, 391] on span at bounding box center [274, 389] width 13 height 13
click at [289, 388] on div "Select headcodes" at bounding box center [317, 389] width 135 height 29
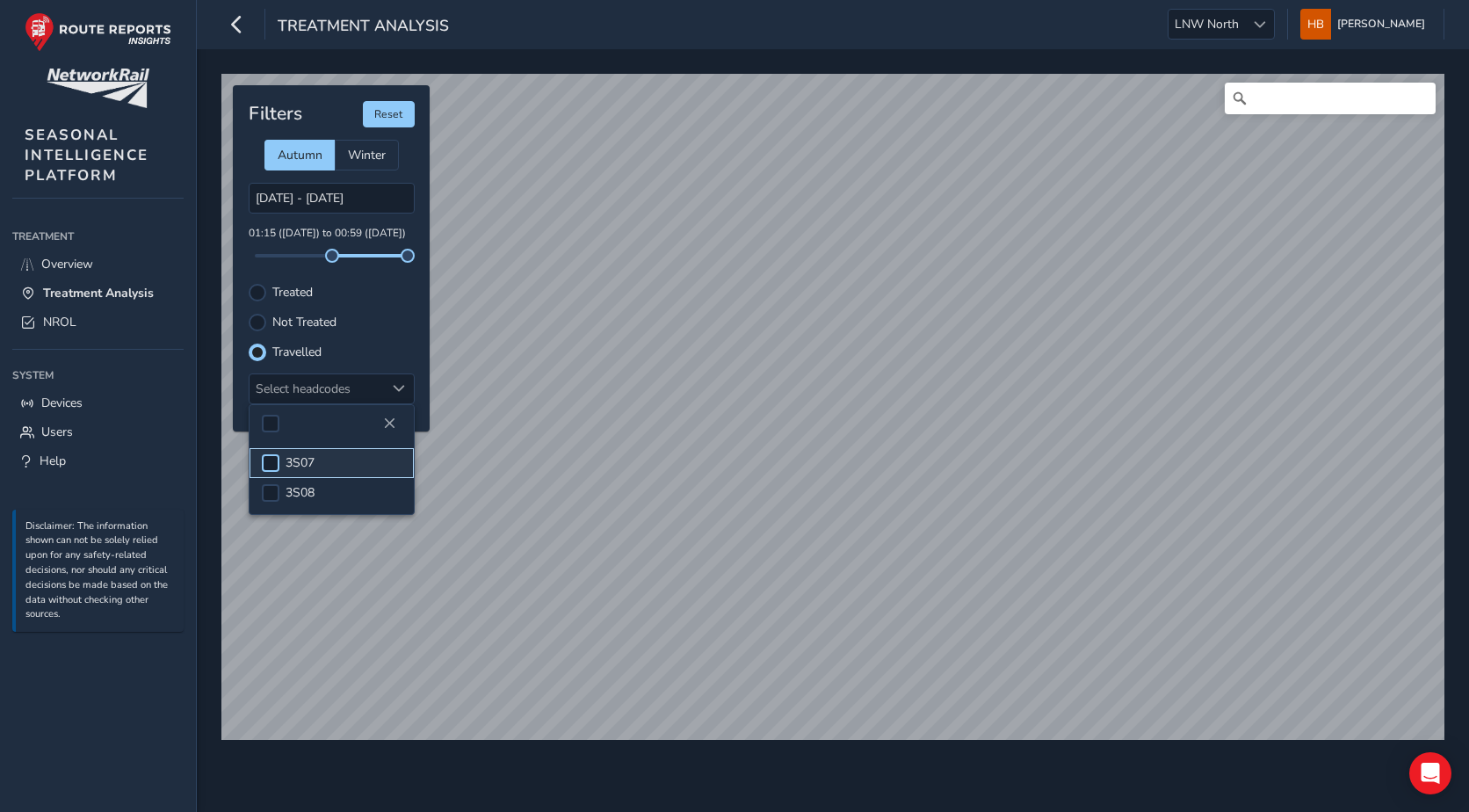
click at [264, 460] on div at bounding box center [271, 463] width 18 height 18
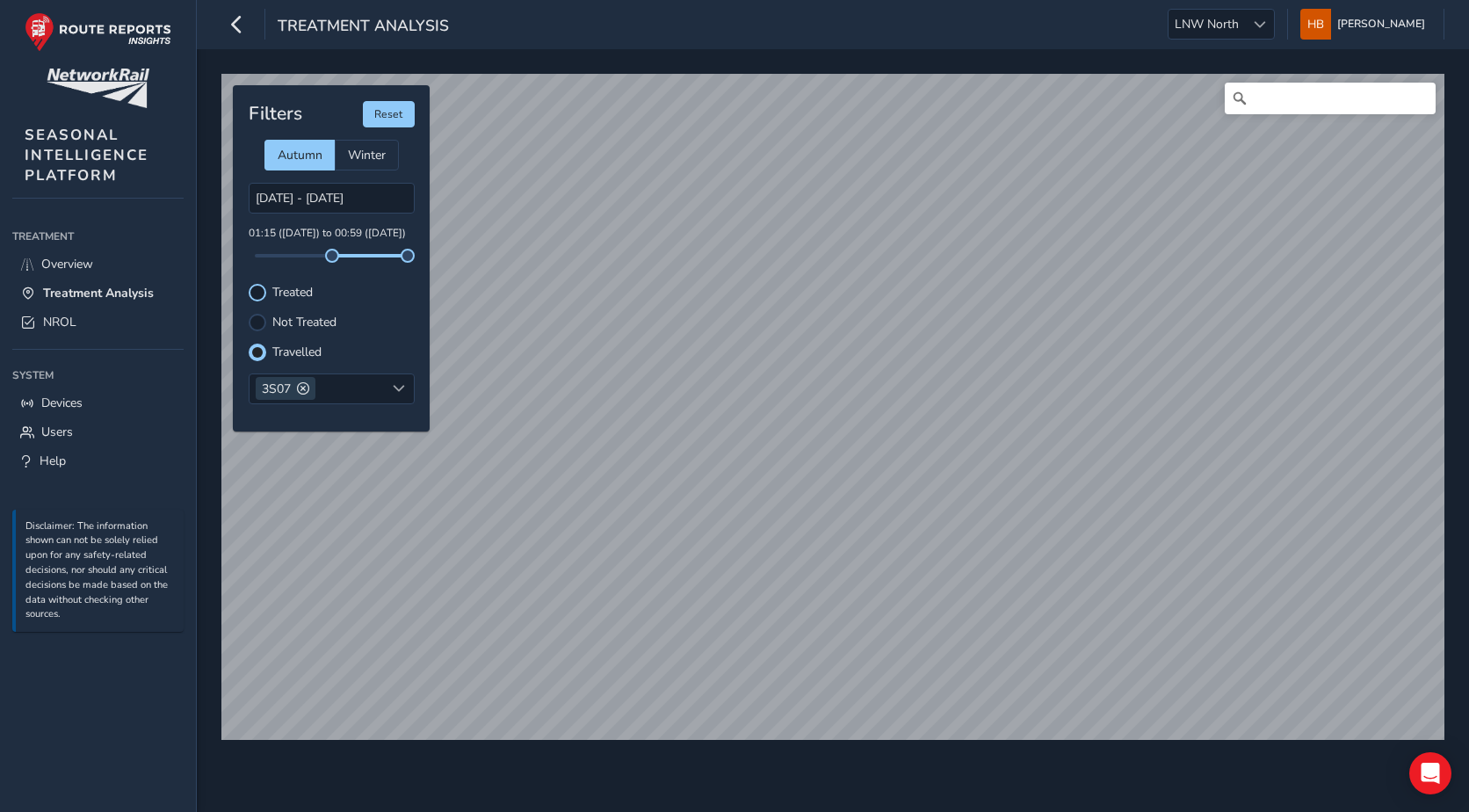
click at [256, 291] on div at bounding box center [257, 292] width 18 height 18
click at [257, 321] on div at bounding box center [257, 322] width 18 height 18
click at [263, 298] on div at bounding box center [257, 292] width 18 height 18
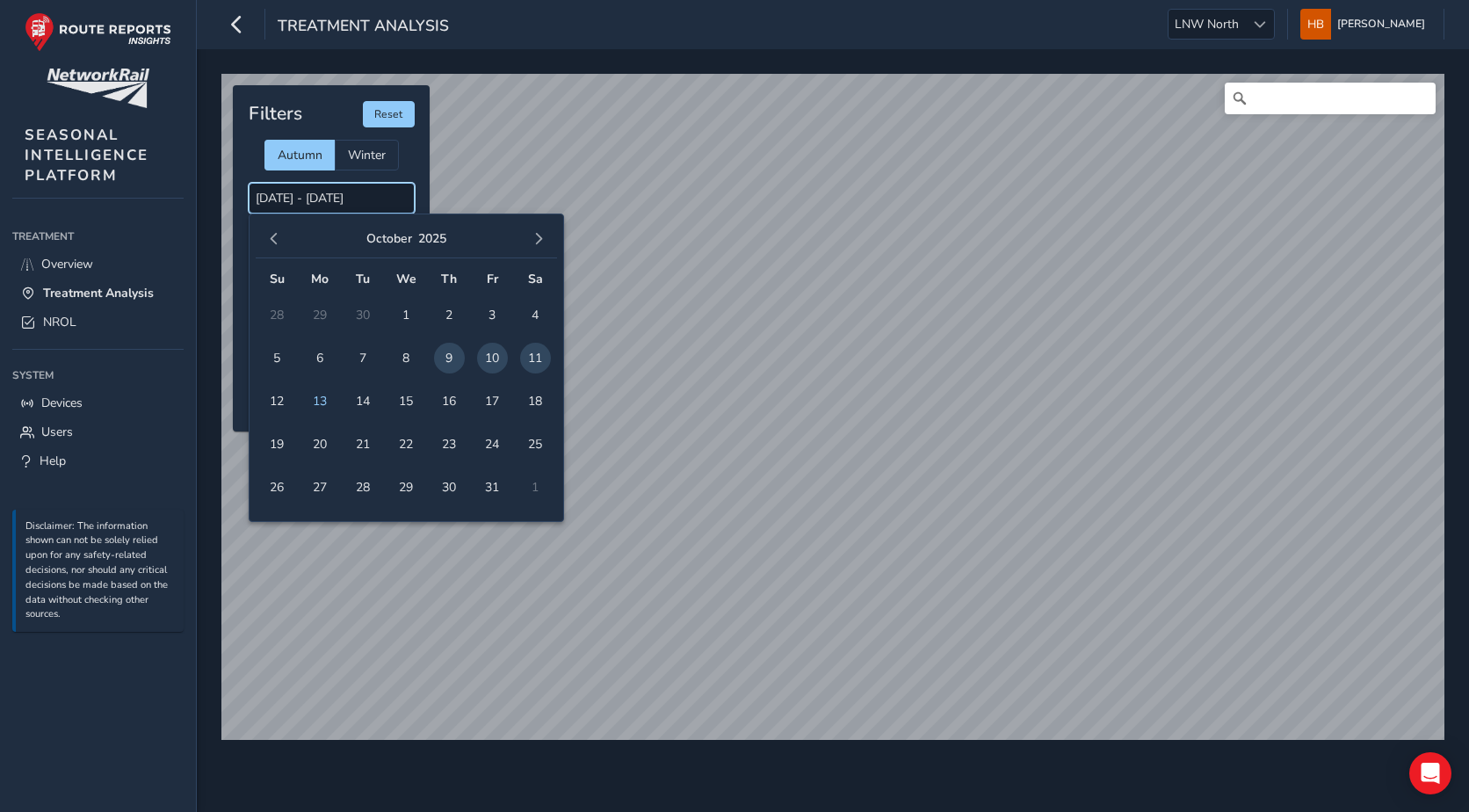
click at [318, 195] on input "[DATE] - [DATE]" at bounding box center [331, 197] width 166 height 30
click at [536, 360] on span "11" at bounding box center [535, 358] width 30 height 30
click at [273, 406] on span "12" at bounding box center [277, 401] width 30 height 30
type input "[DATE] - [DATE]"
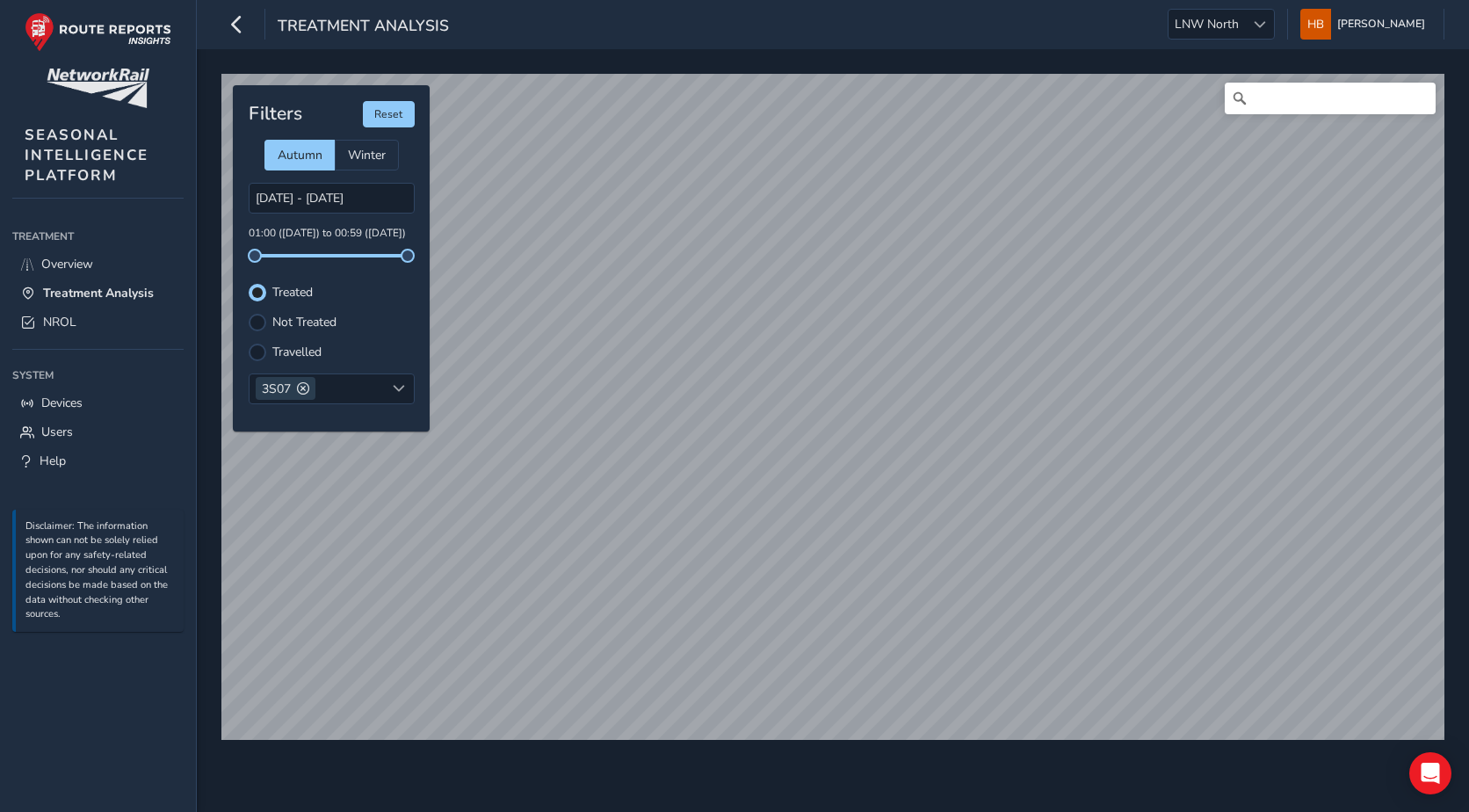
click at [262, 261] on div "Filters Reset Autumn Winter 10/10/2025 - 12/10/2025 01:00 (10 Oct) to 00:59 (12…" at bounding box center [330, 258] width 196 height 346
drag, startPoint x: 257, startPoint y: 259, endPoint x: 327, endPoint y: 257, distance: 70.0
click at [327, 257] on span at bounding box center [327, 255] width 14 height 14
click at [262, 321] on div at bounding box center [257, 322] width 18 height 18
click at [251, 291] on div at bounding box center [257, 292] width 18 height 18
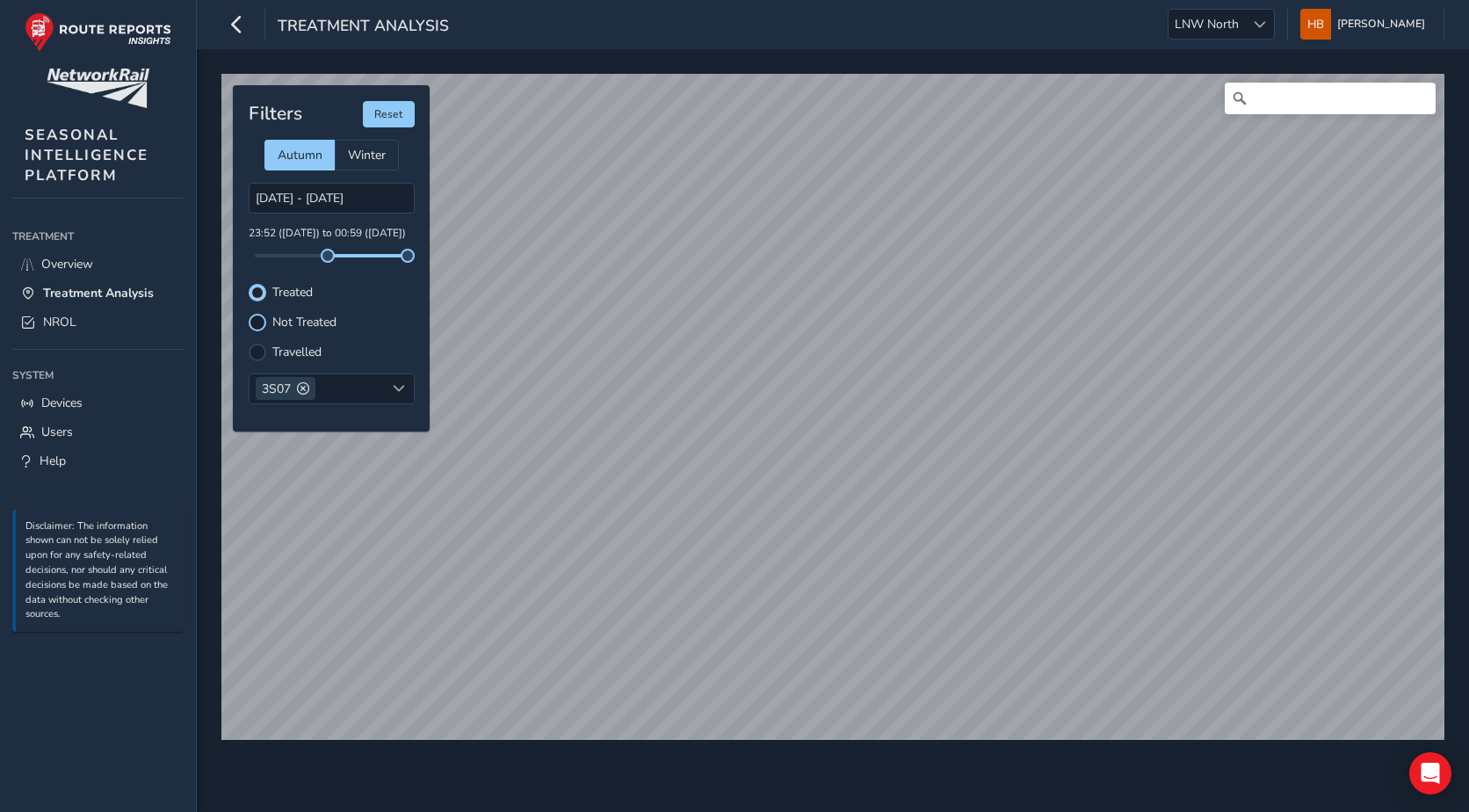
click at [251, 321] on div at bounding box center [257, 322] width 18 height 18
click at [255, 290] on div at bounding box center [257, 292] width 18 height 18
click at [301, 384] on span at bounding box center [303, 388] width 13 height 13
click at [327, 396] on div "Select headcodes" at bounding box center [317, 389] width 135 height 29
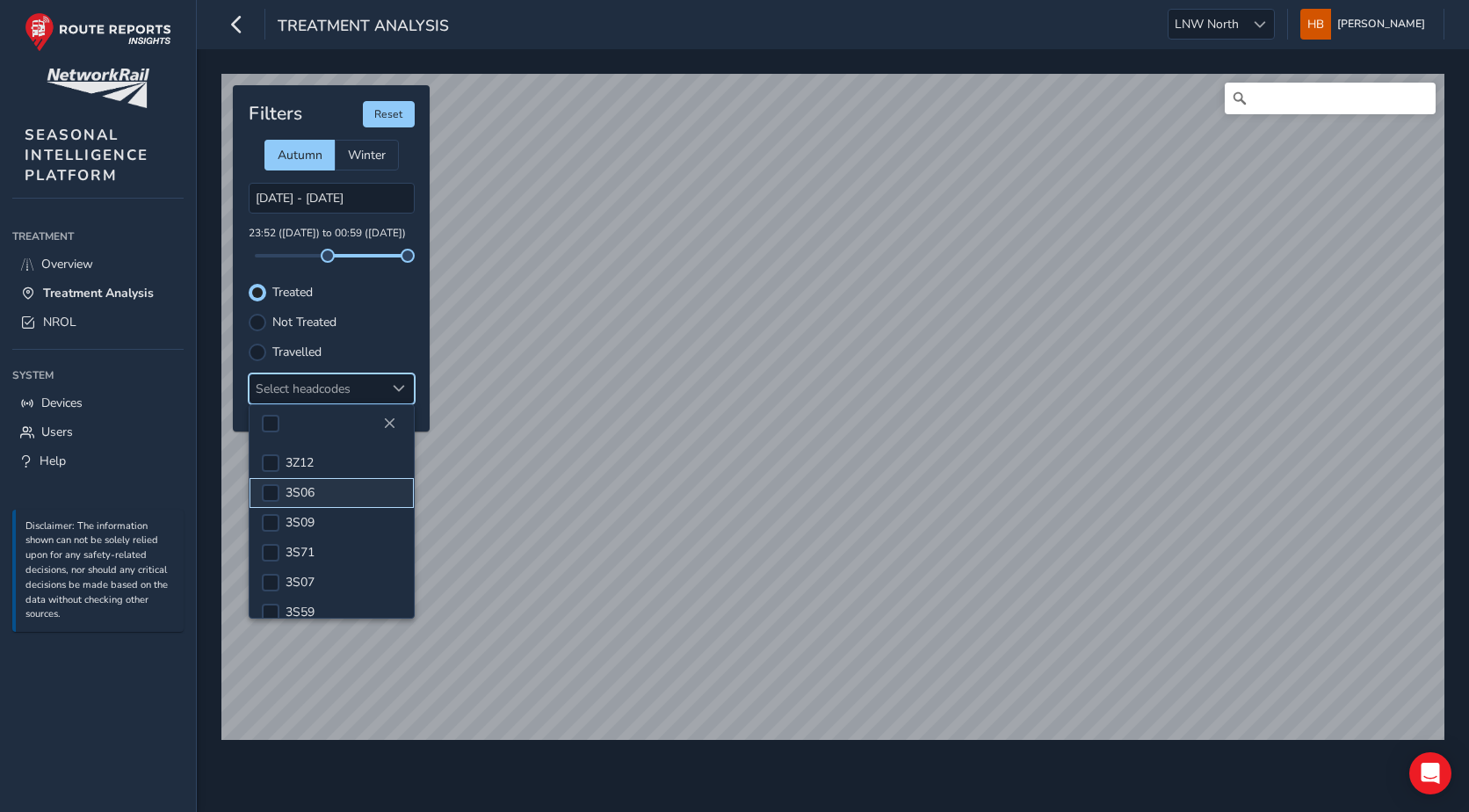
click at [286, 493] on span "3S06" at bounding box center [300, 491] width 29 height 17
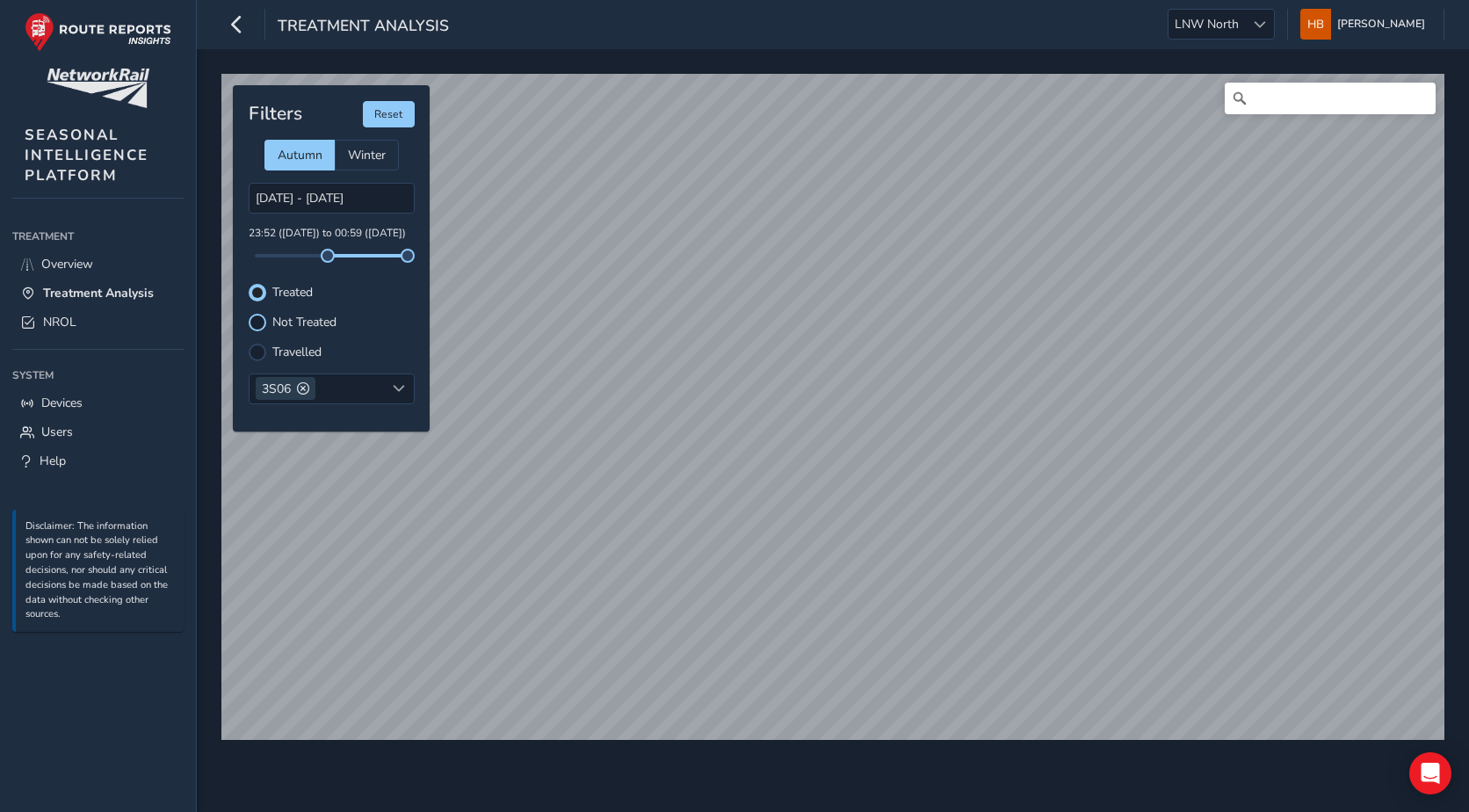
click at [258, 321] on div at bounding box center [257, 322] width 18 height 18
click at [308, 386] on span at bounding box center [303, 388] width 13 height 13
